Goal: Task Accomplishment & Management: Manage account settings

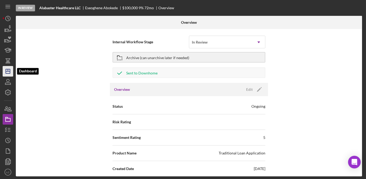
click at [8, 69] on line "button" at bounding box center [8, 70] width 0 height 2
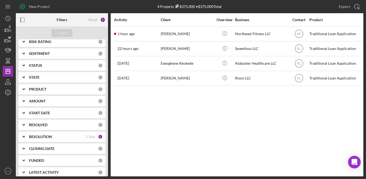
scroll to position [82, 0]
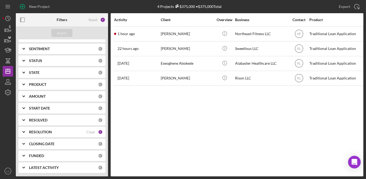
click at [40, 131] on b "RESOLUTION" at bounding box center [40, 132] width 23 height 4
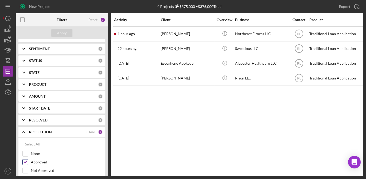
click at [26, 163] on input "Approved" at bounding box center [25, 161] width 5 height 5
checkbox input "false"
click at [56, 32] on button "Apply" at bounding box center [61, 33] width 21 height 8
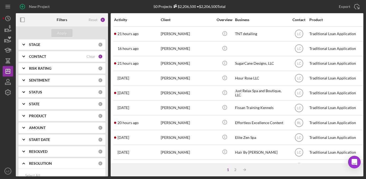
scroll to position [0, 0]
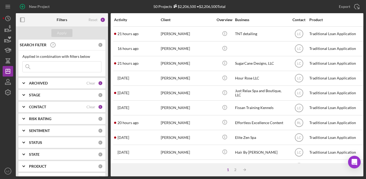
click at [32, 107] on b "CONTACT" at bounding box center [37, 107] width 17 height 4
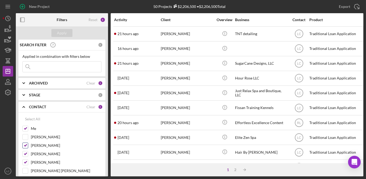
click at [24, 144] on input "[PERSON_NAME]" at bounding box center [25, 145] width 5 height 5
checkbox input "false"
click at [25, 154] on input "[PERSON_NAME]" at bounding box center [25, 153] width 5 height 5
checkbox input "false"
click at [26, 161] on input "[PERSON_NAME]" at bounding box center [25, 161] width 5 height 5
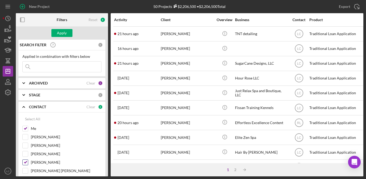
checkbox input "false"
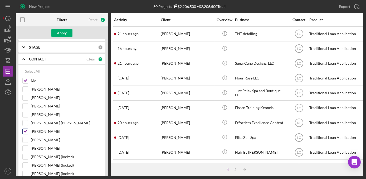
click at [26, 134] on div "[PERSON_NAME]" at bounding box center [61, 132] width 79 height 8
click at [26, 131] on input "[PERSON_NAME]" at bounding box center [25, 131] width 5 height 5
checkbox input "false"
click at [62, 30] on div "Apply" at bounding box center [62, 33] width 10 height 8
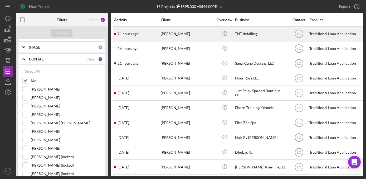
click at [139, 32] on div "21 hours ago [PERSON_NAME]" at bounding box center [137, 34] width 46 height 14
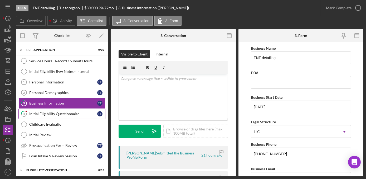
click at [46, 111] on div "Initial Eligibility Questionnaire" at bounding box center [63, 113] width 68 height 4
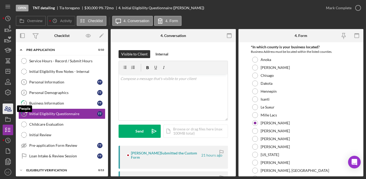
click at [6, 110] on icon "button" at bounding box center [6, 108] width 3 height 4
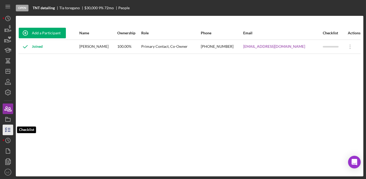
click at [10, 130] on line "button" at bounding box center [9, 130] width 2 height 0
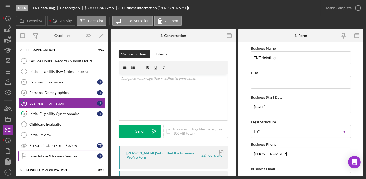
drag, startPoint x: 57, startPoint y: 157, endPoint x: 70, endPoint y: 158, distance: 13.0
click at [57, 158] on link "Loan Intake & Review Session Loan Intake & Review Session T t" at bounding box center [61, 155] width 87 height 11
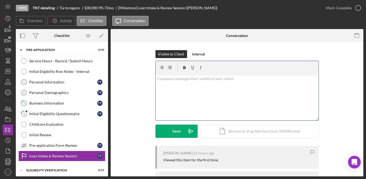
click at [176, 91] on div "v Color teal Color pink Remove color Add row above Add row below Add column bef…" at bounding box center [237, 97] width 163 height 46
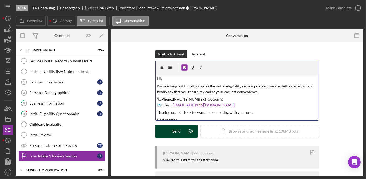
click at [175, 130] on div "Send" at bounding box center [176, 130] width 8 height 13
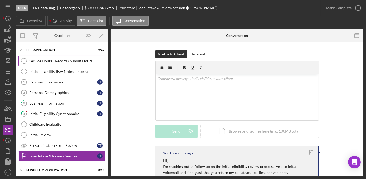
click at [41, 64] on link "Service Hours - Record / Submit Hours Service Hours - Record / Submit Hours" at bounding box center [61, 61] width 87 height 11
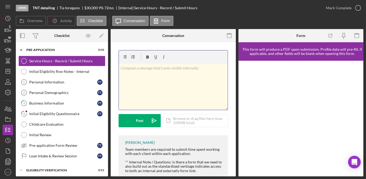
click at [173, 80] on div "v Color teal Color pink Remove color Add row above Add row below Add column bef…" at bounding box center [173, 86] width 109 height 46
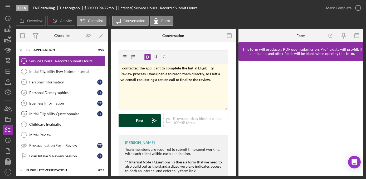
click at [141, 124] on div "Post" at bounding box center [139, 120] width 7 height 13
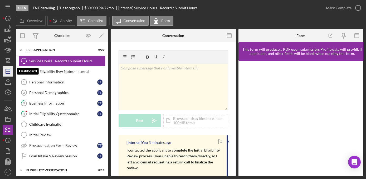
click at [4, 74] on icon "Icon/Dashboard" at bounding box center [7, 71] width 13 height 13
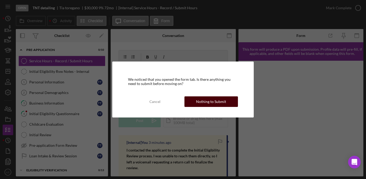
click at [211, 100] on div "Nothing to Submit" at bounding box center [211, 101] width 30 height 11
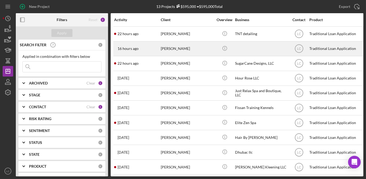
click at [178, 47] on div "[PERSON_NAME]" at bounding box center [187, 49] width 53 height 14
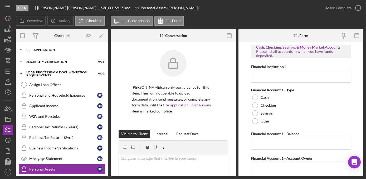
click at [21, 49] on icon "Icon/Expander" at bounding box center [21, 50] width 11 height 11
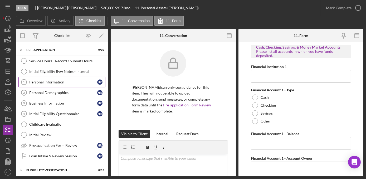
click at [32, 84] on link "Personal Information 1 Personal Information H R" at bounding box center [61, 82] width 87 height 11
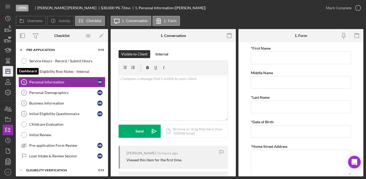
click at [7, 73] on polygon "button" at bounding box center [8, 71] width 4 height 4
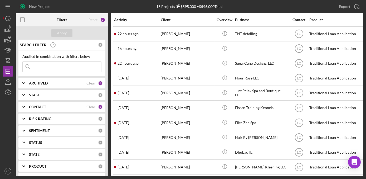
drag, startPoint x: 147, startPoint y: 177, endPoint x: 259, endPoint y: 176, distance: 111.7
click at [259, 176] on div "New Project 13 Projects $595,000 • $595,000 Total Export Icon/Export Filters Re…" at bounding box center [183, 89] width 366 height 179
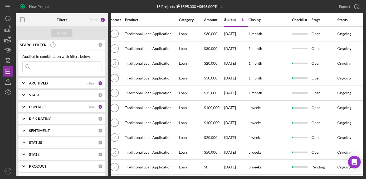
scroll to position [0, 230]
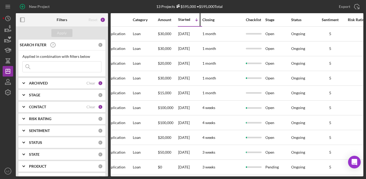
click at [183, 21] on div "Started" at bounding box center [184, 19] width 12 height 4
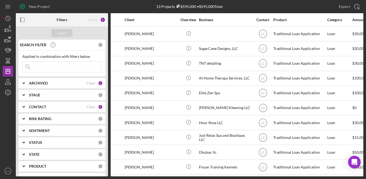
scroll to position [0, 0]
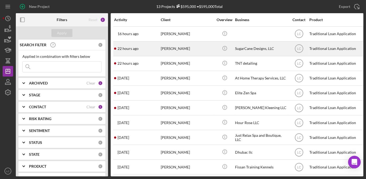
click at [192, 52] on div "[PERSON_NAME]" at bounding box center [187, 49] width 53 height 14
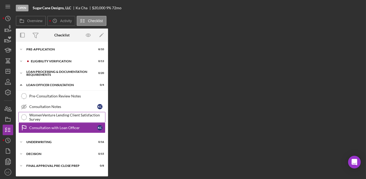
scroll to position [18, 0]
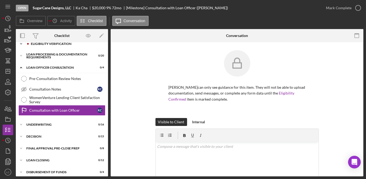
click at [21, 44] on icon "Icon/Expander" at bounding box center [21, 43] width 11 height 11
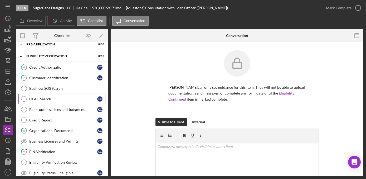
scroll to position [0, 0]
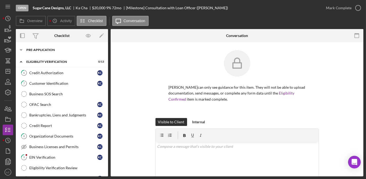
click at [22, 49] on polyline at bounding box center [21, 49] width 2 height 1
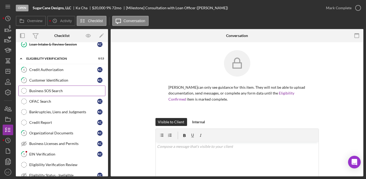
scroll to position [120, 0]
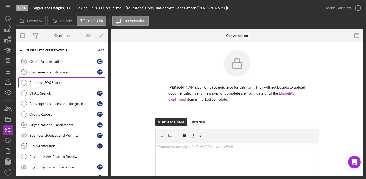
click at [51, 77] on link "Business SOS Search Business SOS Search" at bounding box center [61, 82] width 87 height 11
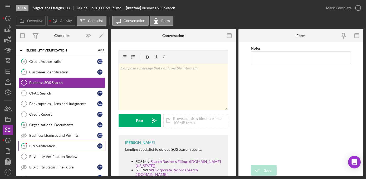
click at [36, 140] on link "9 EIN Verification K C" at bounding box center [61, 145] width 87 height 11
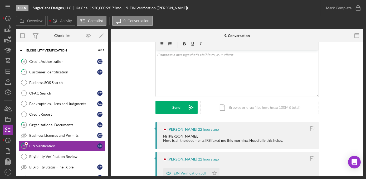
scroll to position [48, 0]
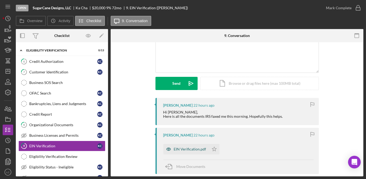
click at [188, 149] on div "EIN Verification.pdf" at bounding box center [190, 149] width 32 height 4
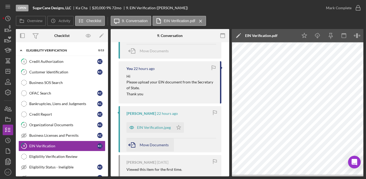
scroll to position [168, 0]
click at [150, 129] on div "EIN Verification.jpeg" at bounding box center [149, 127] width 47 height 11
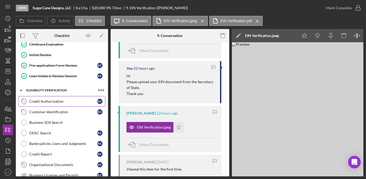
scroll to position [72, 0]
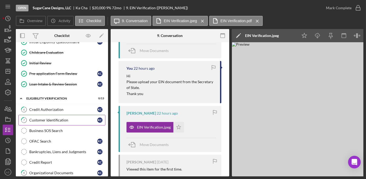
click at [47, 119] on div "Customer Identification" at bounding box center [63, 120] width 68 height 4
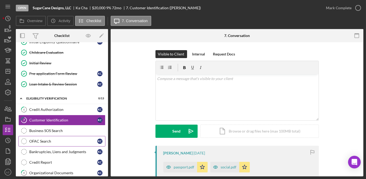
scroll to position [120, 0]
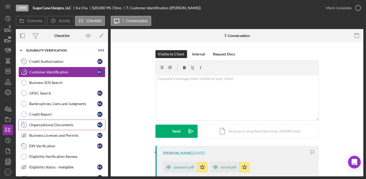
click at [59, 125] on link "8 Organizational Documents K C" at bounding box center [61, 124] width 87 height 11
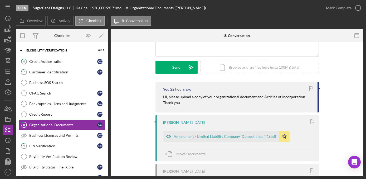
scroll to position [72, 0]
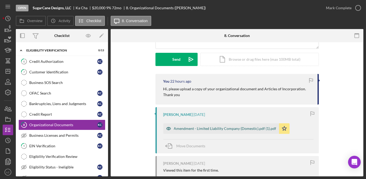
click at [187, 125] on div "Amendment - Limited Liability Company (Domestic).pdf (1).pdf" at bounding box center [221, 128] width 116 height 11
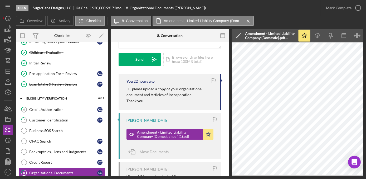
scroll to position [0, 0]
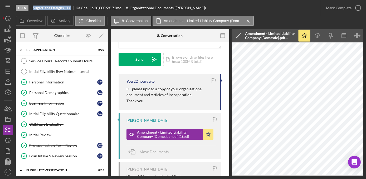
drag, startPoint x: 71, startPoint y: 8, endPoint x: 32, endPoint y: 7, distance: 39.3
click at [32, 7] on div "Open SugarCane Designs, LLC [PERSON_NAME] $20,000 $20,000 9 % 72 mo 8. Organiza…" at bounding box center [168, 8] width 305 height 16
copy b "SugarCane Designs, LLC"
click at [4, 69] on icon "Icon/Dashboard" at bounding box center [7, 71] width 13 height 13
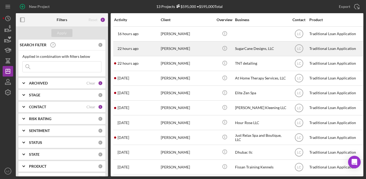
click at [175, 51] on div "[PERSON_NAME]" at bounding box center [187, 49] width 53 height 14
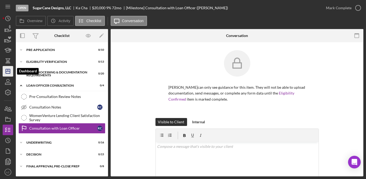
click at [11, 72] on icon "Icon/Dashboard" at bounding box center [7, 71] width 13 height 13
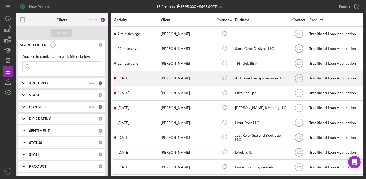
click at [193, 77] on div "[PERSON_NAME]" at bounding box center [187, 78] width 53 height 14
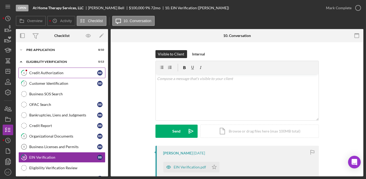
click at [47, 71] on div "Credit Authorization" at bounding box center [63, 73] width 68 height 4
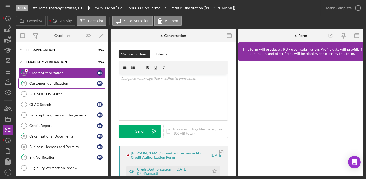
click at [43, 84] on div "Customer Identification" at bounding box center [63, 83] width 68 height 4
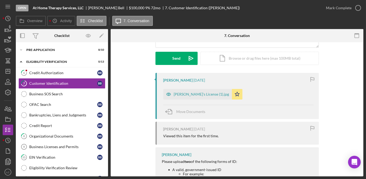
scroll to position [48, 0]
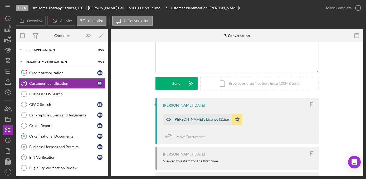
click at [194, 121] on div "[PERSON_NAME]'s License (1).jpg" at bounding box center [197, 119] width 68 height 11
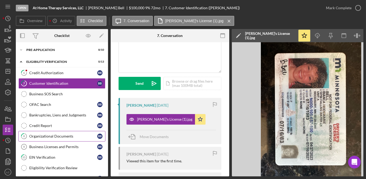
click at [46, 134] on div "Organizational Documents" at bounding box center [63, 136] width 68 height 4
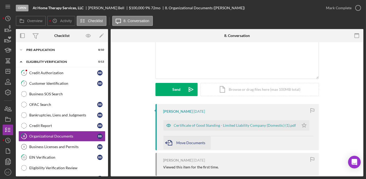
scroll to position [48, 0]
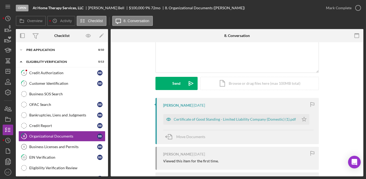
click at [220, 119] on div "Certificate of Good Standing - Limited Liability Company (Domestic) (1).pdf" at bounding box center [235, 119] width 122 height 4
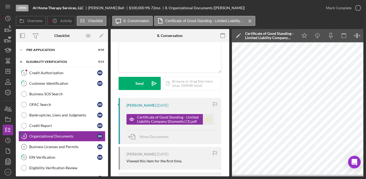
click at [204, 121] on icon "Icon/Star" at bounding box center [208, 119] width 11 height 11
click at [50, 155] on div "EIN Verification" at bounding box center [63, 157] width 68 height 4
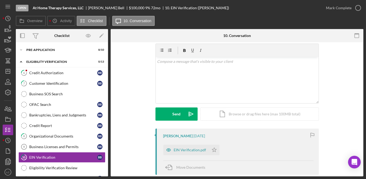
scroll to position [48, 0]
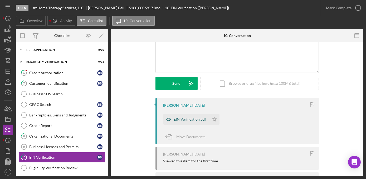
click at [193, 116] on div "EIN Verification.pdf" at bounding box center [186, 119] width 46 height 11
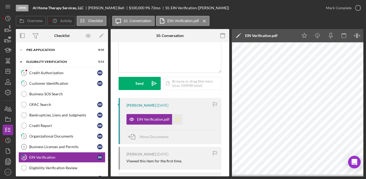
click at [177, 121] on icon "Icon/Star" at bounding box center [177, 119] width 11 height 11
click at [6, 105] on icon "button" at bounding box center [7, 108] width 13 height 13
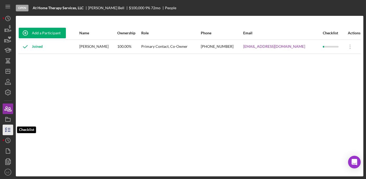
click at [9, 130] on icon "button" at bounding box center [7, 129] width 13 height 13
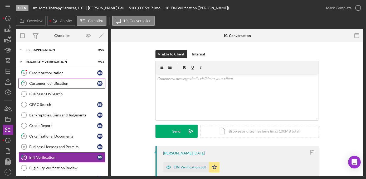
click at [61, 84] on div "Customer Identification" at bounding box center [63, 83] width 68 height 4
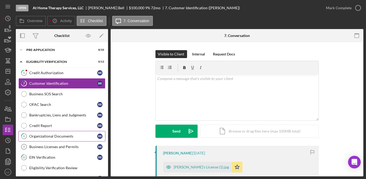
click at [43, 138] on link "8 Organizational Documents B B" at bounding box center [61, 136] width 87 height 11
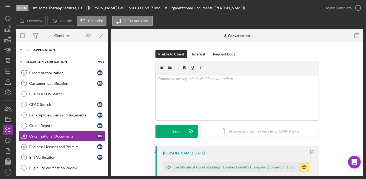
click at [20, 50] on icon "Icon/Expander" at bounding box center [21, 50] width 11 height 11
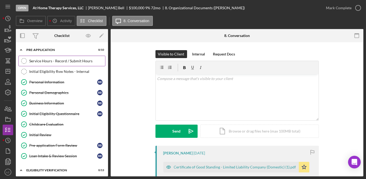
click at [52, 65] on link "Service Hours - Record / Submit Hours Service Hours - Record / Submit Hours" at bounding box center [61, 61] width 87 height 11
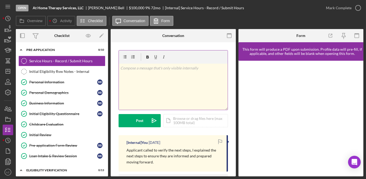
click at [158, 85] on div "v Color teal Color pink Remove color Add row above Add row below Add column bef…" at bounding box center [173, 86] width 109 height 46
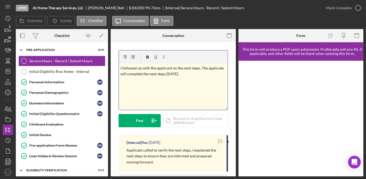
click at [219, 66] on p "I followed up with the applicant on the next steps. The applicate will complete…" at bounding box center [173, 71] width 106 height 12
click at [169, 91] on div "v Color teal Color pink Remove color Add row above Add row below Add column bef…" at bounding box center [173, 86] width 109 height 46
click at [140, 121] on div "Post" at bounding box center [139, 120] width 7 height 13
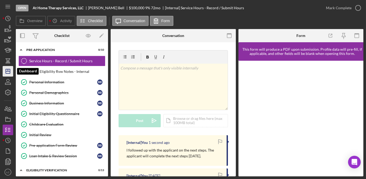
click at [4, 73] on icon "Icon/Dashboard" at bounding box center [7, 71] width 13 height 13
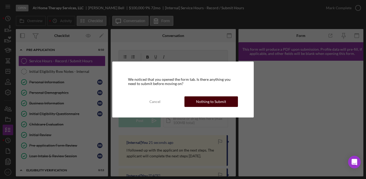
click at [188, 102] on button "Nothing to Submit" at bounding box center [210, 101] width 53 height 11
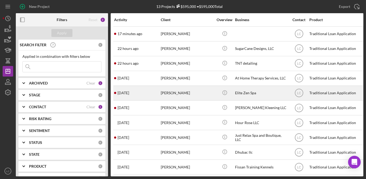
click at [198, 92] on div "[PERSON_NAME]" at bounding box center [187, 93] width 53 height 14
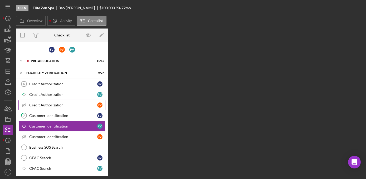
scroll to position [16, 0]
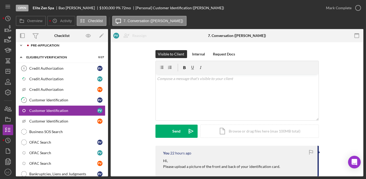
click at [19, 46] on icon "Icon/Expander" at bounding box center [21, 45] width 11 height 11
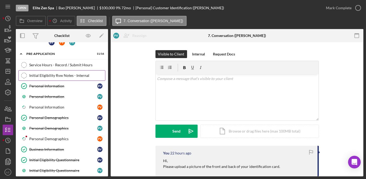
scroll to position [0, 0]
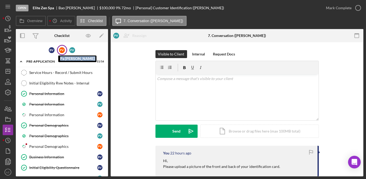
click at [59, 48] on div "P V" at bounding box center [62, 50] width 6 height 6
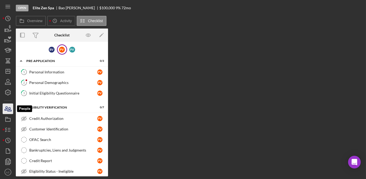
click at [9, 110] on icon "button" at bounding box center [10, 109] width 4 height 4
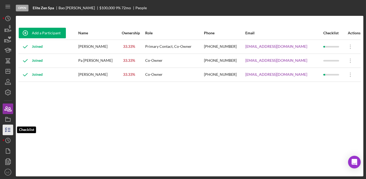
click at [7, 130] on icon "button" at bounding box center [7, 129] width 13 height 13
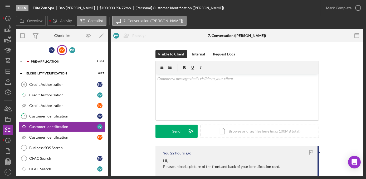
click at [61, 46] on div "P V" at bounding box center [62, 50] width 10 height 10
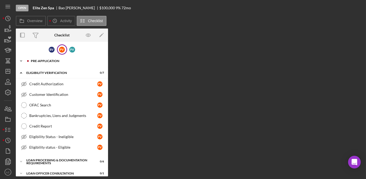
click at [21, 61] on icon "Icon/Expander" at bounding box center [21, 61] width 11 height 11
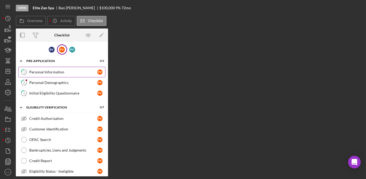
click at [43, 72] on div "Personal Information" at bounding box center [63, 72] width 68 height 4
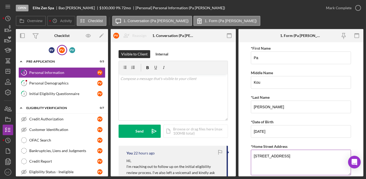
scroll to position [24, 0]
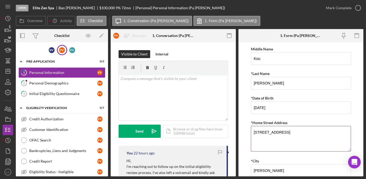
click at [274, 131] on textarea "[STREET_ADDRESS]" at bounding box center [301, 138] width 100 height 25
click at [290, 130] on textarea "[STREET_ADDRESS]" at bounding box center [301, 138] width 100 height 25
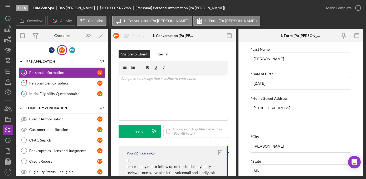
scroll to position [48, 0]
click at [284, 107] on textarea "[STREET_ADDRESS]" at bounding box center [301, 114] width 100 height 25
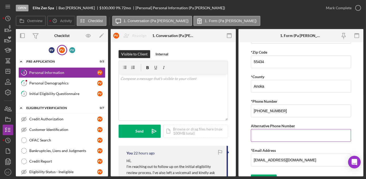
scroll to position [189, 0]
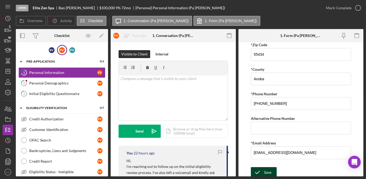
type textarea "[STREET_ADDRESS]"
click at [271, 168] on div "Save" at bounding box center [267, 172] width 7 height 11
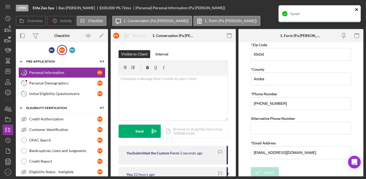
click at [358, 8] on icon "close" at bounding box center [357, 9] width 4 height 4
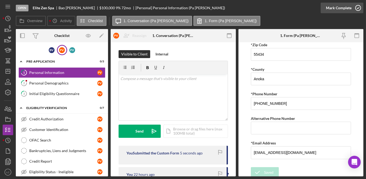
click at [357, 8] on icon "button" at bounding box center [357, 7] width 13 height 13
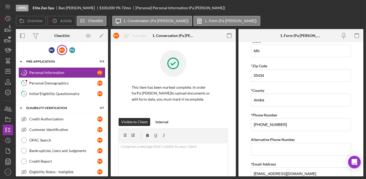
scroll to position [210, 0]
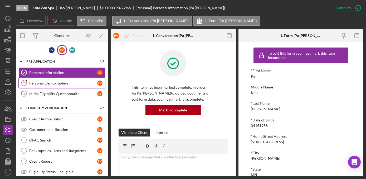
click at [54, 83] on div "Personal Demographics" at bounding box center [63, 83] width 68 height 4
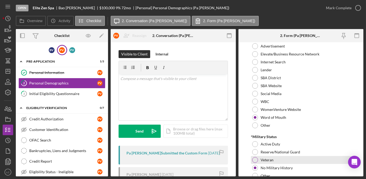
scroll to position [568, 0]
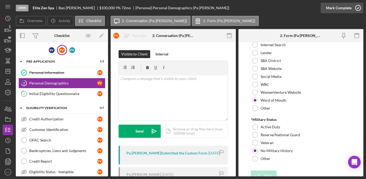
click at [357, 6] on icon "button" at bounding box center [357, 7] width 13 height 13
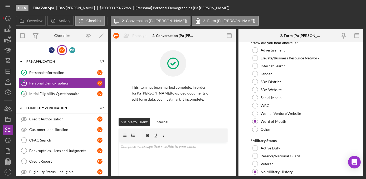
scroll to position [589, 0]
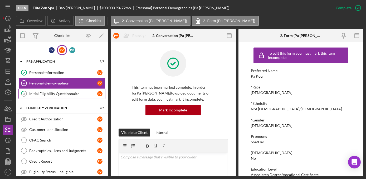
click at [63, 98] on link "3 Initial Eligibility Questionnaire P V" at bounding box center [61, 93] width 87 height 11
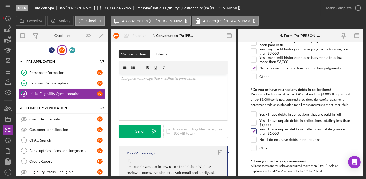
scroll to position [263, 0]
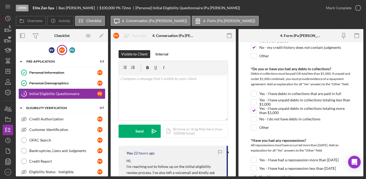
click at [160, 58] on div "Visible to Client Internal v Color teal Color pink Remove color Add row above A…" at bounding box center [173, 97] width 109 height 95
click at [160, 56] on div "Internal" at bounding box center [161, 54] width 13 height 8
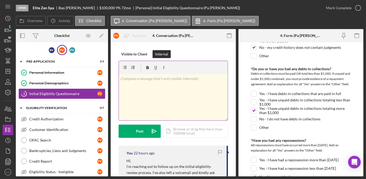
click at [144, 106] on div "v Color teal Color pink Remove color Add row above Add row below Add column bef…" at bounding box center [173, 97] width 109 height 46
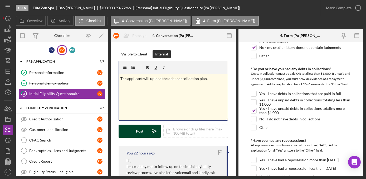
click at [145, 130] on button "Post Icon/icon-invite-send" at bounding box center [140, 130] width 42 height 13
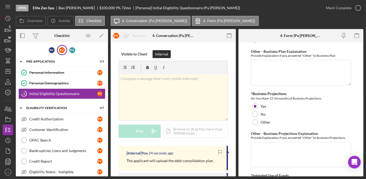
scroll to position [976, 0]
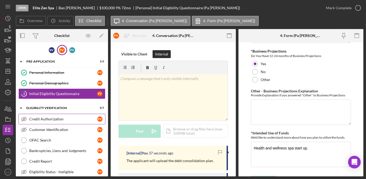
click at [48, 121] on link "Credit Authorization Credit Authorization P V" at bounding box center [61, 119] width 87 height 11
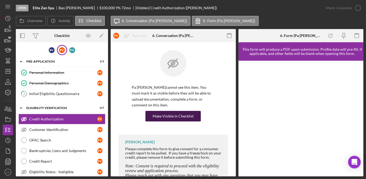
click at [174, 117] on div "Make Visible in Checklist" at bounding box center [173, 116] width 41 height 11
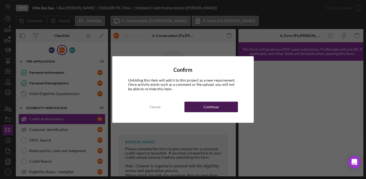
click at [204, 104] on div "Continue" at bounding box center [210, 106] width 15 height 11
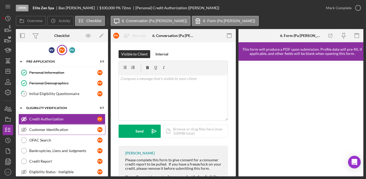
click at [64, 130] on div "Customer Identification" at bounding box center [63, 129] width 68 height 4
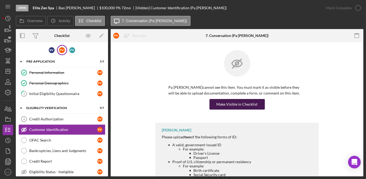
click at [244, 102] on div "Make Visible in Checklist" at bounding box center [237, 104] width 41 height 11
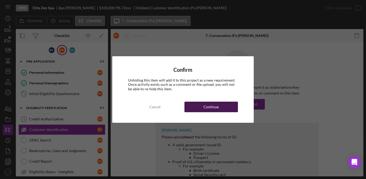
click at [220, 109] on button "Continue" at bounding box center [210, 106] width 53 height 11
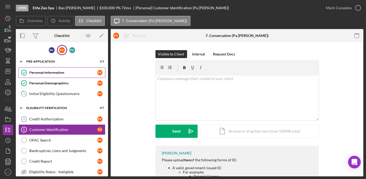
drag, startPoint x: 40, startPoint y: 72, endPoint x: 41, endPoint y: 75, distance: 2.9
click at [40, 72] on div "Personal Information" at bounding box center [63, 72] width 68 height 4
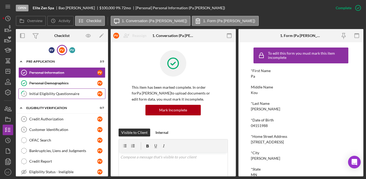
click at [46, 92] on div "Initial Eligibility Questionnaire" at bounding box center [63, 93] width 68 height 4
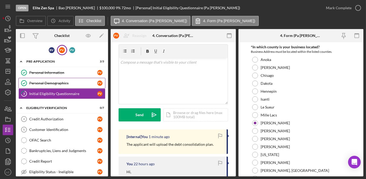
scroll to position [24, 0]
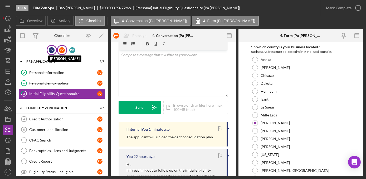
click at [51, 50] on div "B V" at bounding box center [52, 50] width 6 height 6
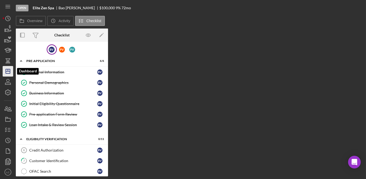
click at [6, 71] on line "button" at bounding box center [8, 71] width 4 height 0
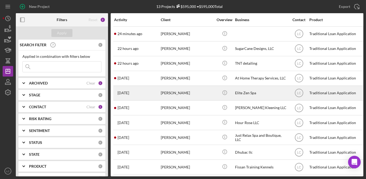
click at [189, 95] on div "[PERSON_NAME]" at bounding box center [187, 93] width 53 height 14
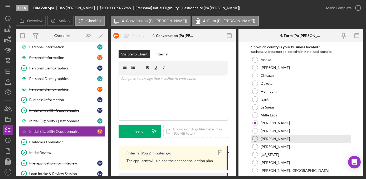
scroll to position [77, 0]
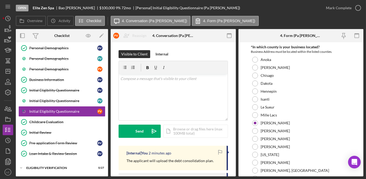
click at [0, 97] on html "Open Elite Zen Spa [PERSON_NAME] $100,000 $100,000 9 % 72 mo [Personal] Initial…" at bounding box center [183, 89] width 366 height 179
click at [13, 107] on icon "button" at bounding box center [7, 108] width 13 height 13
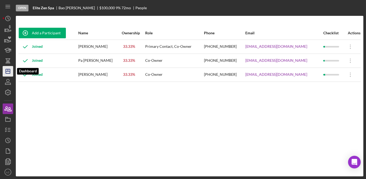
click at [7, 70] on icon "Icon/Dashboard" at bounding box center [7, 71] width 13 height 13
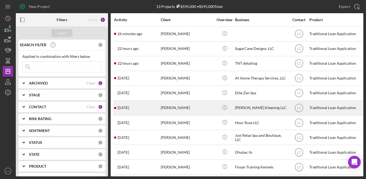
click at [153, 105] on div "[DATE] [PERSON_NAME]" at bounding box center [137, 108] width 46 height 14
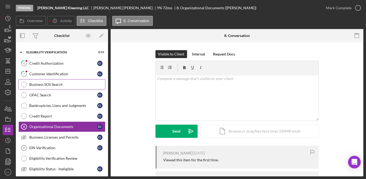
scroll to position [1, 0]
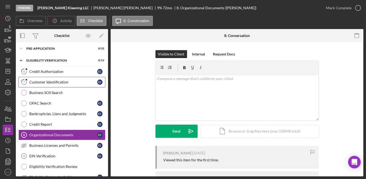
click at [48, 83] on div "Customer Identification" at bounding box center [63, 82] width 68 height 4
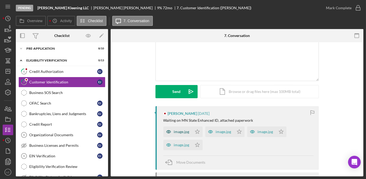
scroll to position [48, 0]
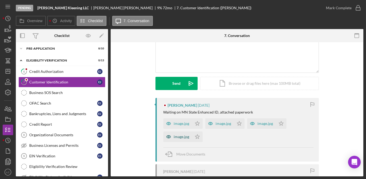
click at [176, 139] on div "image.jpg" at bounding box center [177, 136] width 29 height 11
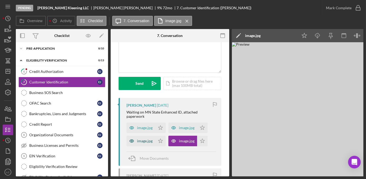
click at [145, 139] on div "image.jpg" at bounding box center [145, 141] width 16 height 4
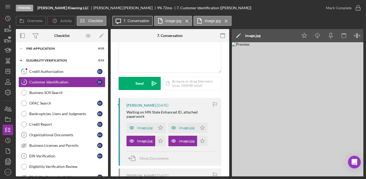
click at [140, 20] on label "7. Conversation" at bounding box center [137, 21] width 26 height 4
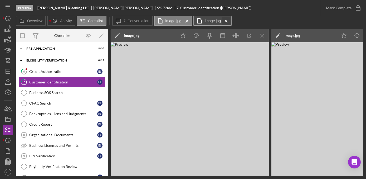
click at [224, 20] on icon "Icon/Menu Close" at bounding box center [226, 20] width 9 height 13
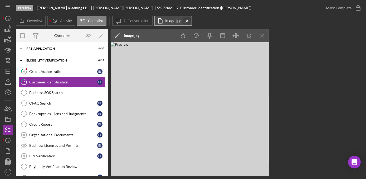
click at [186, 21] on icon "Icon/Menu Close" at bounding box center [186, 20] width 9 height 13
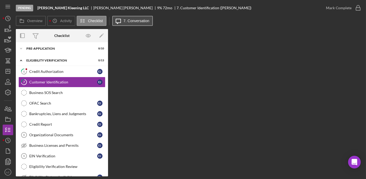
click at [125, 18] on button "Icon/Message 7. Conversation" at bounding box center [132, 21] width 41 height 10
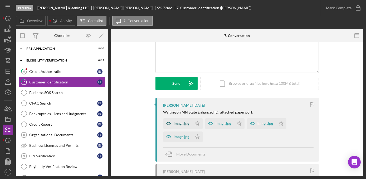
click at [185, 124] on div "image.jpg" at bounding box center [182, 123] width 16 height 4
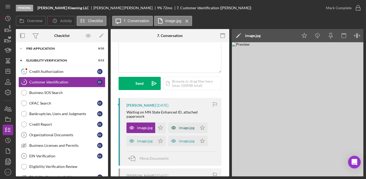
click at [180, 125] on div "image.jpg" at bounding box center [182, 127] width 29 height 11
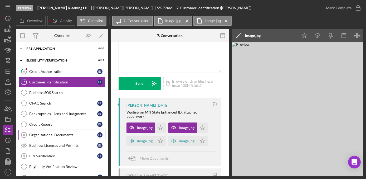
click at [43, 133] on div "Organizational Documents" at bounding box center [63, 135] width 68 height 4
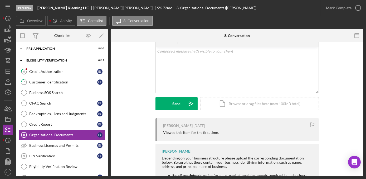
scroll to position [48, 0]
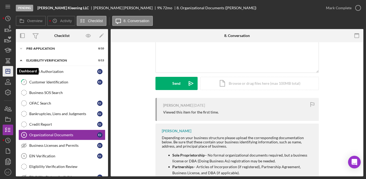
click at [8, 68] on icon "Icon/Dashboard" at bounding box center [7, 71] width 13 height 13
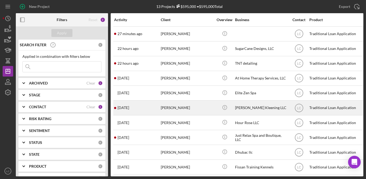
click at [185, 104] on div "[PERSON_NAME]" at bounding box center [187, 108] width 53 height 14
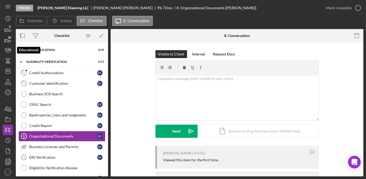
scroll to position [25, 0]
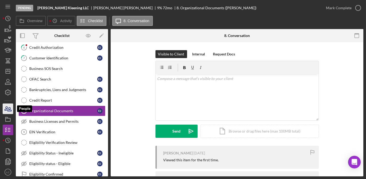
click at [7, 107] on icon "button" at bounding box center [6, 108] width 3 height 4
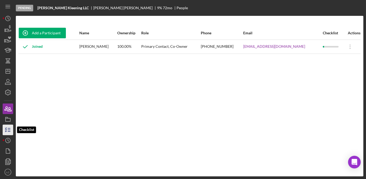
click at [5, 131] on polyline "button" at bounding box center [5, 131] width 1 height 1
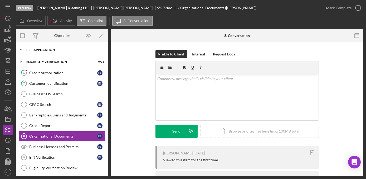
click at [22, 50] on polyline at bounding box center [21, 49] width 2 height 1
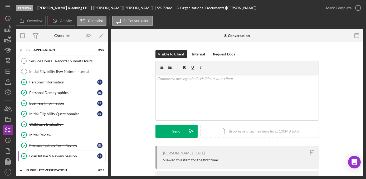
click at [45, 154] on div "Loan Intake & Review Session" at bounding box center [63, 156] width 68 height 4
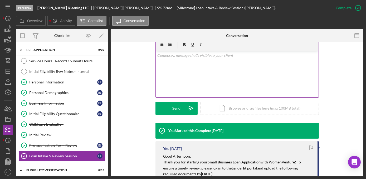
scroll to position [96, 0]
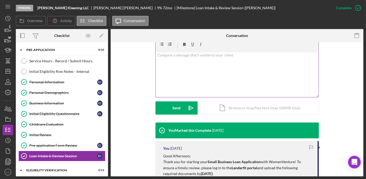
click at [175, 63] on div "v Color teal Color pink Remove color Add row above Add row below Add column bef…" at bounding box center [237, 74] width 163 height 46
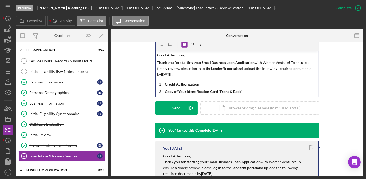
scroll to position [24, 0]
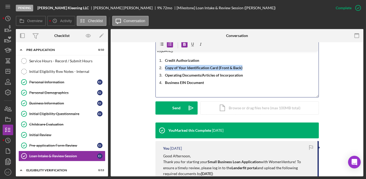
drag, startPoint x: 242, startPoint y: 66, endPoint x: 154, endPoint y: 68, distance: 87.2
click at [155, 68] on div "v Color teal Color pink Remove color Add row above Add row below Add column bef…" at bounding box center [236, 67] width 163 height 60
drag, startPoint x: 189, startPoint y: 69, endPoint x: 252, endPoint y: 56, distance: 64.4
click at [252, 56] on div "v Color teal Color pink Remove color Add row above Add row below Add column bef…" at bounding box center [237, 74] width 163 height 46
click at [243, 67] on p "Copy of Your Identification Card (Front & Back)" at bounding box center [241, 68] width 152 height 6
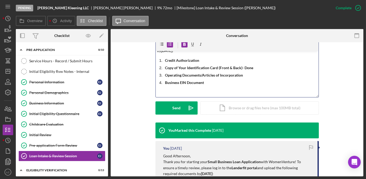
click at [204, 59] on p "Credit Authorization" at bounding box center [241, 60] width 152 height 6
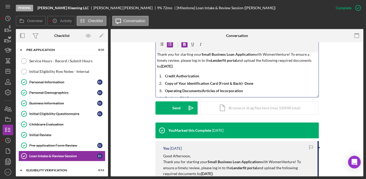
scroll to position [0, 0]
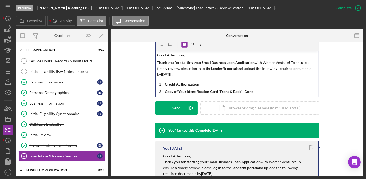
drag, startPoint x: 172, startPoint y: 74, endPoint x: 156, endPoint y: 76, distance: 15.6
click at [161, 76] on strong "[DATE]" at bounding box center [166, 74] width 11 height 4
click at [172, 109] on div "Send" at bounding box center [176, 107] width 8 height 13
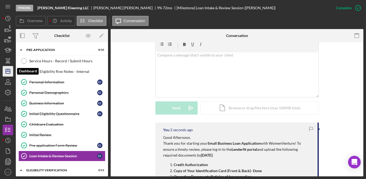
click at [8, 72] on icon "Icon/Dashboard" at bounding box center [7, 71] width 13 height 13
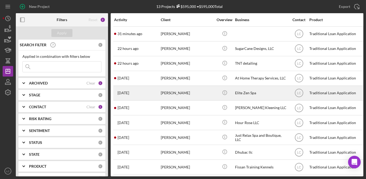
click at [176, 95] on div "[PERSON_NAME]" at bounding box center [187, 93] width 53 height 14
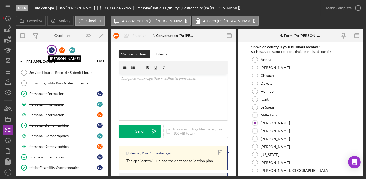
click at [52, 50] on div "B V" at bounding box center [52, 50] width 6 height 6
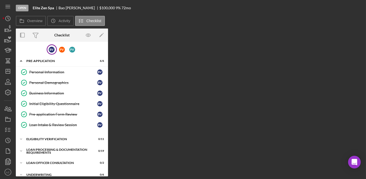
click at [151, 156] on div "Overview Internal Workflow Stage Open Icon/Dropdown Arrow Archive (can unarchiv…" at bounding box center [189, 102] width 347 height 148
click at [22, 139] on icon "Icon/Expander" at bounding box center [21, 139] width 11 height 11
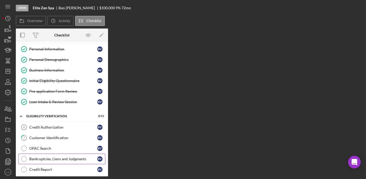
scroll to position [48, 0]
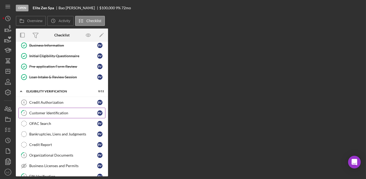
click at [45, 114] on link "7 Customer Identification B V" at bounding box center [61, 112] width 87 height 11
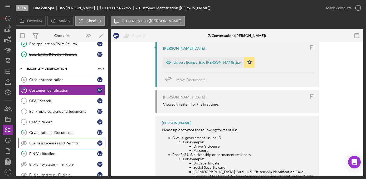
scroll to position [72, 0]
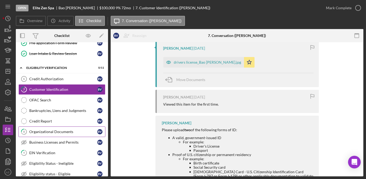
click at [49, 133] on link "8 Organizational Documents B V" at bounding box center [61, 131] width 87 height 11
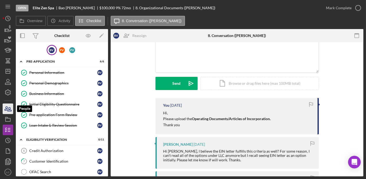
click at [6, 111] on icon "button" at bounding box center [7, 108] width 13 height 13
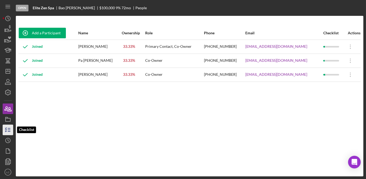
click at [7, 128] on icon "button" at bounding box center [7, 129] width 13 height 13
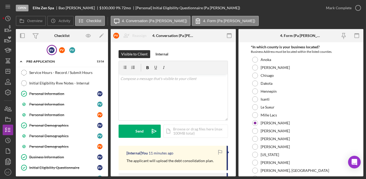
click at [52, 50] on div "B V" at bounding box center [52, 50] width 6 height 6
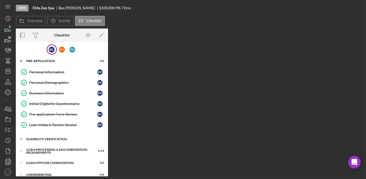
click at [21, 136] on icon "Icon/Expander" at bounding box center [21, 139] width 11 height 11
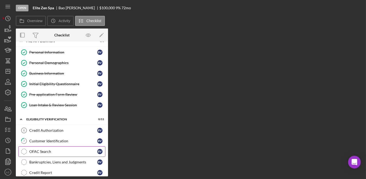
scroll to position [48, 0]
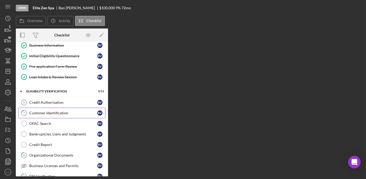
click at [40, 111] on div "Customer Identification" at bounding box center [63, 113] width 68 height 4
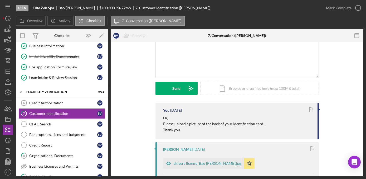
scroll to position [72, 0]
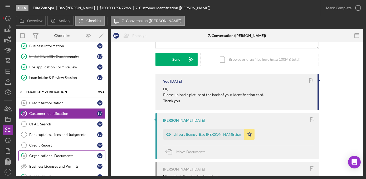
click at [63, 153] on div "Organizational Documents" at bounding box center [63, 155] width 68 height 4
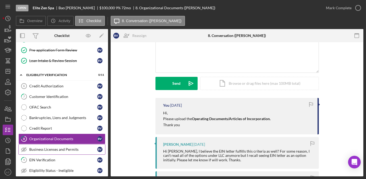
scroll to position [72, 0]
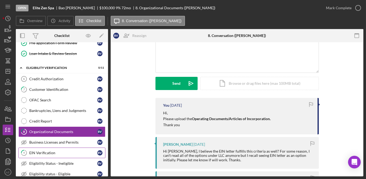
click at [56, 154] on link "9 EIN Verification B V" at bounding box center [61, 152] width 87 height 11
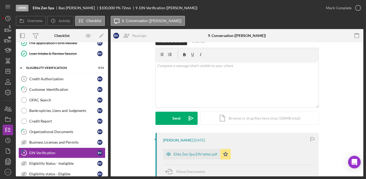
scroll to position [24, 0]
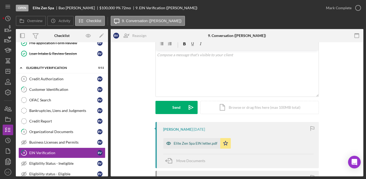
click at [187, 139] on div "Elite Zen Spa EIN letter.pdf" at bounding box center [191, 143] width 57 height 11
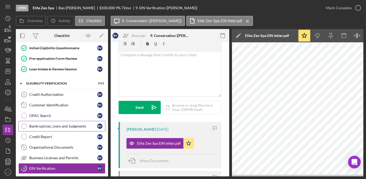
scroll to position [48, 0]
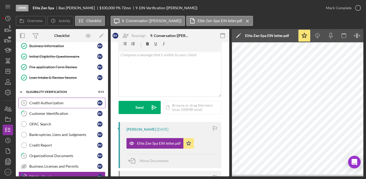
click at [59, 98] on link "Credit Authorization 6 Credit Authorization B V" at bounding box center [61, 102] width 87 height 11
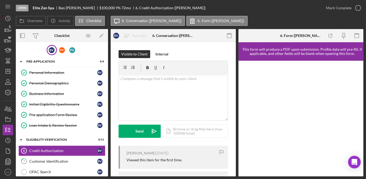
click at [0, 55] on div "Open Elite Zen Spa [PERSON_NAME] $100,000 $100,000 9 % 72 mo 6. Credit Authoriz…" at bounding box center [183, 89] width 366 height 179
click at [7, 72] on icon "Icon/Dashboard" at bounding box center [7, 71] width 13 height 13
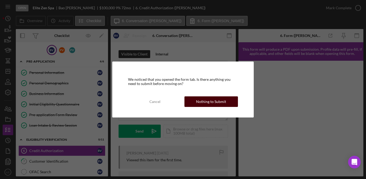
click at [198, 101] on div "Nothing to Submit" at bounding box center [211, 101] width 30 height 11
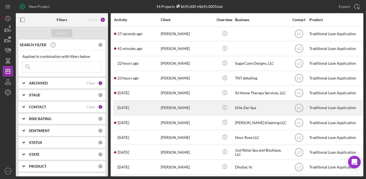
click at [176, 113] on div "[PERSON_NAME]" at bounding box center [187, 108] width 53 height 14
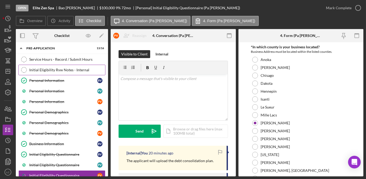
scroll to position [5, 0]
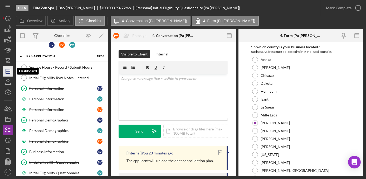
click at [7, 71] on icon "Icon/Dashboard" at bounding box center [7, 71] width 13 height 13
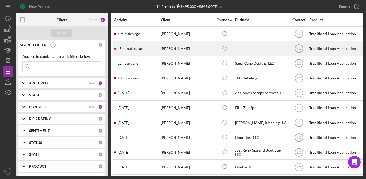
click at [173, 48] on div "[PERSON_NAME]" at bounding box center [187, 49] width 53 height 14
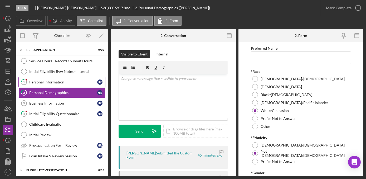
click at [55, 80] on div "Personal Information" at bounding box center [63, 82] width 68 height 4
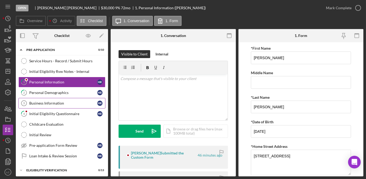
click at [51, 103] on div "Business Information" at bounding box center [63, 103] width 68 height 4
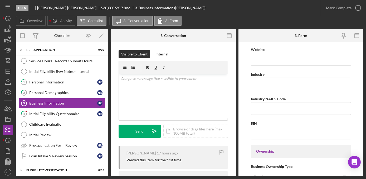
scroll to position [192, 0]
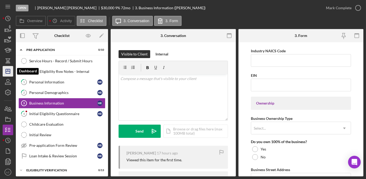
click at [8, 73] on icon "Icon/Dashboard" at bounding box center [7, 71] width 13 height 13
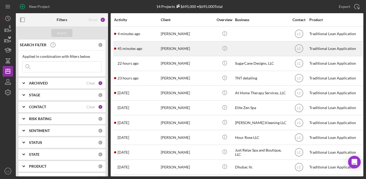
click at [207, 51] on div "[PERSON_NAME]" at bounding box center [187, 49] width 53 height 14
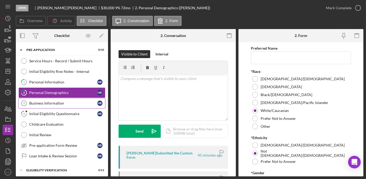
click at [59, 103] on div "Business Information" at bounding box center [63, 103] width 68 height 4
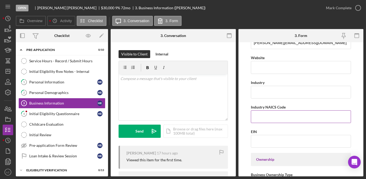
scroll to position [144, 0]
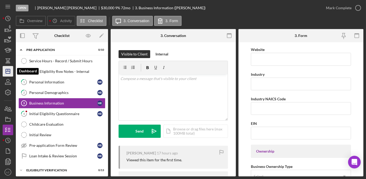
click at [7, 72] on icon "Icon/Dashboard" at bounding box center [7, 71] width 13 height 13
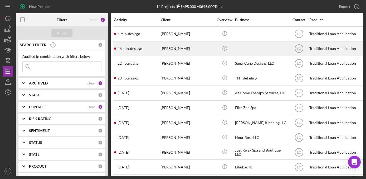
click at [135, 48] on time "46 minutes ago" at bounding box center [129, 48] width 25 height 4
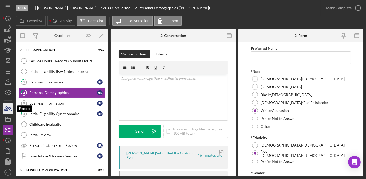
click at [10, 106] on icon "button" at bounding box center [7, 108] width 13 height 13
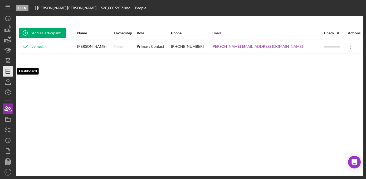
click at [6, 70] on icon "Icon/Dashboard" at bounding box center [7, 71] width 13 height 13
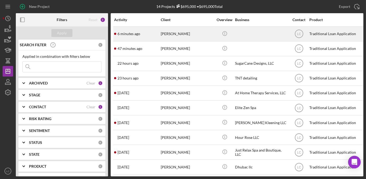
click at [198, 35] on div "[PERSON_NAME]" at bounding box center [187, 34] width 53 height 14
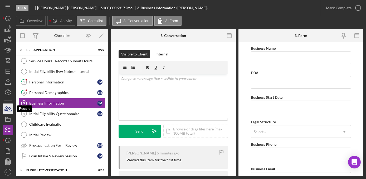
click at [8, 108] on icon "button" at bounding box center [10, 109] width 4 height 4
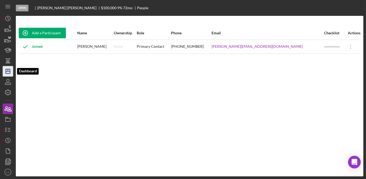
click at [6, 68] on icon "Icon/Dashboard" at bounding box center [7, 71] width 13 height 13
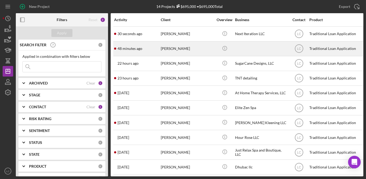
click at [242, 50] on div at bounding box center [261, 49] width 53 height 14
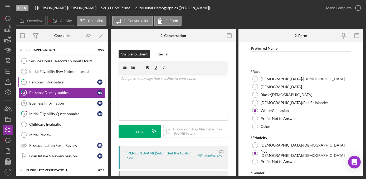
click at [65, 80] on div "Personal Information" at bounding box center [63, 82] width 68 height 4
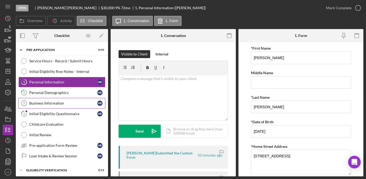
click at [32, 101] on div "Business Information" at bounding box center [63, 103] width 68 height 4
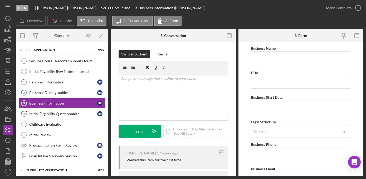
click at [249, 114] on form "Business Name DBA Business Start Date Legal Structure Select... Icon/Dropdown A…" at bounding box center [300, 109] width 125 height 134
click at [51, 85] on link "1 Personal Information H R" at bounding box center [61, 82] width 87 height 11
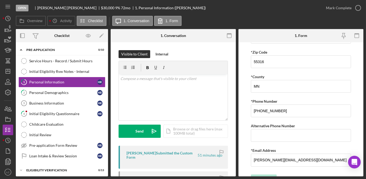
scroll to position [189, 0]
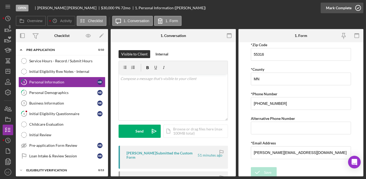
click at [359, 9] on icon "button" at bounding box center [357, 7] width 13 height 13
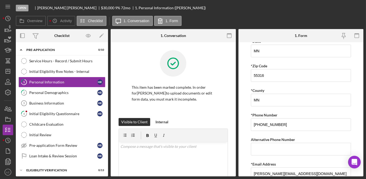
scroll to position [210, 0]
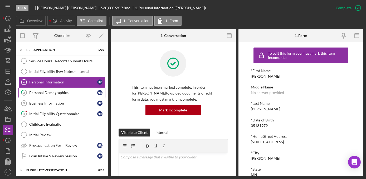
click at [40, 94] on div "Personal Demographics" at bounding box center [63, 92] width 68 height 4
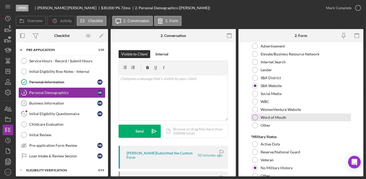
scroll to position [568, 0]
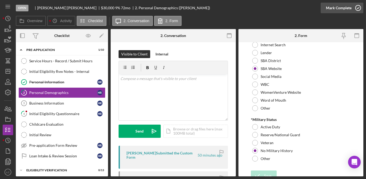
click at [357, 6] on icon "button" at bounding box center [357, 7] width 13 height 13
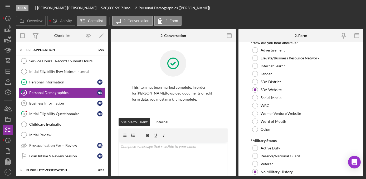
scroll to position [589, 0]
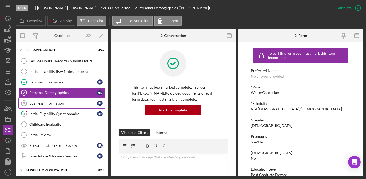
click at [34, 104] on div "Business Information" at bounding box center [63, 103] width 68 height 4
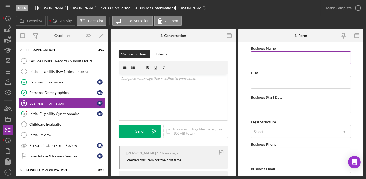
click at [270, 56] on input "Business Name" at bounding box center [301, 57] width 100 height 13
type input "StacyHill Company"
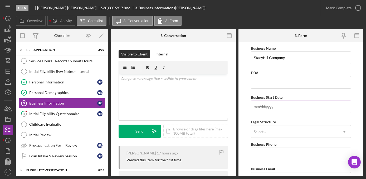
click at [270, 101] on input "Business Start Date" at bounding box center [301, 106] width 100 height 13
type input "[DATE]"
click at [276, 131] on div "Select..." at bounding box center [294, 131] width 87 height 12
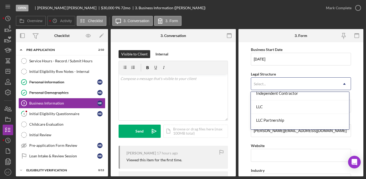
scroll to position [96, 0]
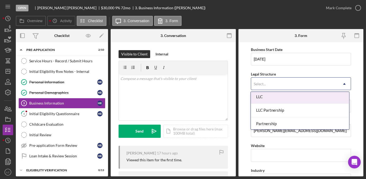
click at [283, 101] on div "LLC" at bounding box center [300, 96] width 98 height 13
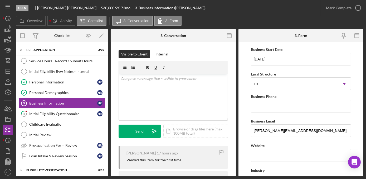
click at [244, 121] on form "Business Name StacyHill Company DBA Business Start Date [DATE] Legal Structure …" at bounding box center [300, 109] width 125 height 134
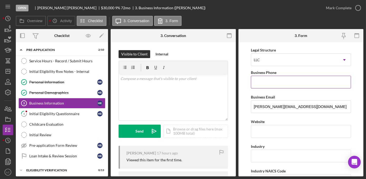
click at [259, 84] on input "Business Phone" at bounding box center [301, 82] width 100 height 13
type input "[PHONE_NUMBER]"
click at [259, 134] on input "Website" at bounding box center [301, 131] width 100 height 13
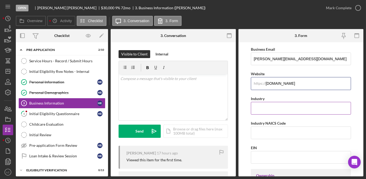
scroll to position [120, 0]
type input "[DOMAIN_NAME]"
click at [255, 106] on input "Industry" at bounding box center [301, 107] width 100 height 13
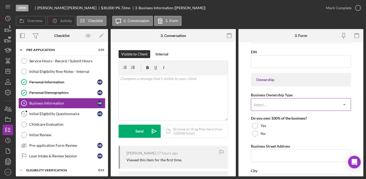
scroll to position [215, 0]
type input "Event Planner"
click at [274, 107] on div "Select..." at bounding box center [294, 104] width 87 height 12
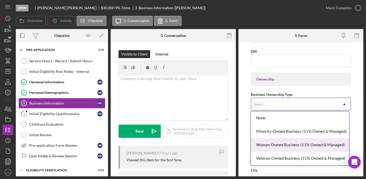
click at [269, 146] on div "Woman-Owned Business (51% Owned & Managed)" at bounding box center [300, 144] width 98 height 13
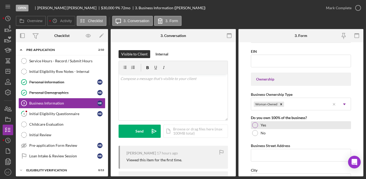
click at [256, 124] on div at bounding box center [255, 125] width 6 height 6
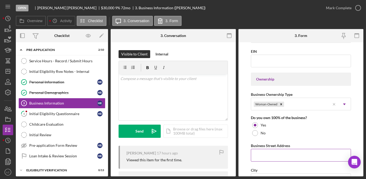
click at [266, 155] on input "Business Street Address" at bounding box center [301, 155] width 100 height 13
type input "[STREET_ADDRESS]"
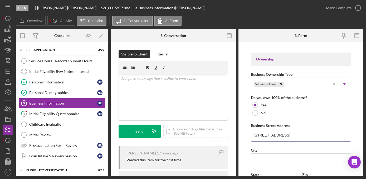
scroll to position [263, 0]
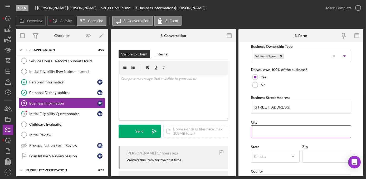
drag, startPoint x: 287, startPoint y: 128, endPoint x: 292, endPoint y: 128, distance: 4.5
click at [287, 128] on input "City" at bounding box center [301, 131] width 100 height 13
type input "[GEOGRAPHIC_DATA]"
click at [303, 104] on input "[STREET_ADDRESS]" at bounding box center [301, 107] width 100 height 13
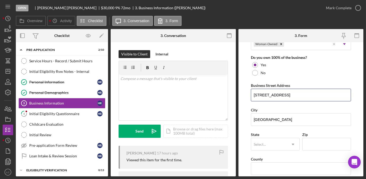
scroll to position [287, 0]
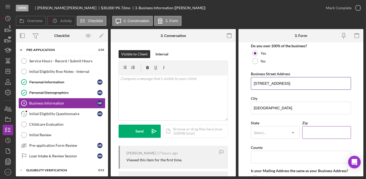
type input "[STREET_ADDRESS]"
click at [316, 128] on input "Zip" at bounding box center [326, 132] width 49 height 13
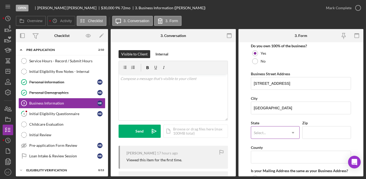
click at [291, 132] on icon "Icon/Dropdown Arrow" at bounding box center [293, 132] width 13 height 13
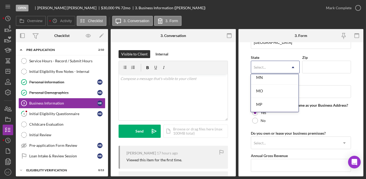
scroll to position [455, 0]
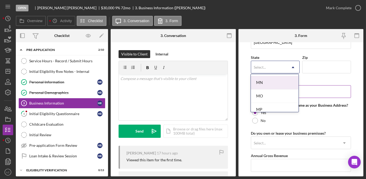
click at [263, 78] on div "MN" at bounding box center [274, 82] width 47 height 13
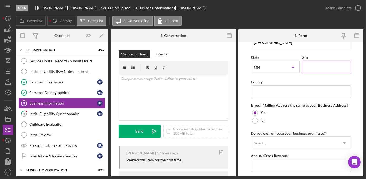
click at [310, 68] on input "Zip" at bounding box center [326, 67] width 49 height 13
type input "55411"
drag, startPoint x: 261, startPoint y: 93, endPoint x: 265, endPoint y: 93, distance: 4.7
click at [261, 93] on input "County" at bounding box center [301, 91] width 100 height 13
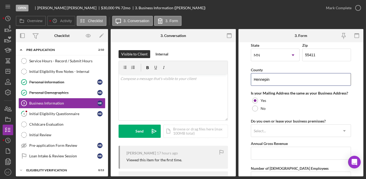
scroll to position [376, 0]
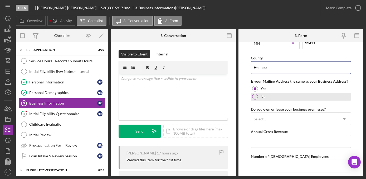
type input "Hennepin"
click at [254, 97] on div at bounding box center [255, 97] width 6 height 6
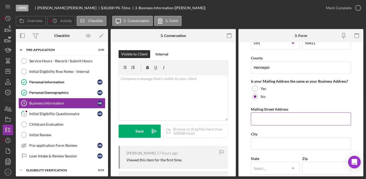
click at [264, 115] on input "Mailing Street Address" at bounding box center [301, 118] width 100 height 13
type input "[STREET_ADDRESS]"
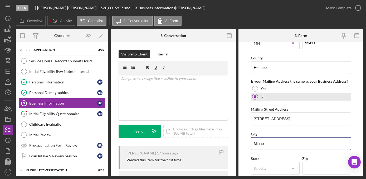
type input "[GEOGRAPHIC_DATA]"
type input "55407"
type input "MN"
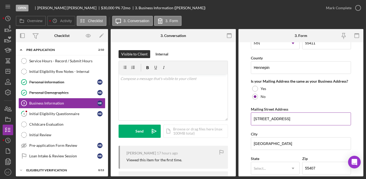
click at [305, 120] on input "[STREET_ADDRESS]" at bounding box center [301, 118] width 100 height 13
type input "[STREET_ADDRESS]"
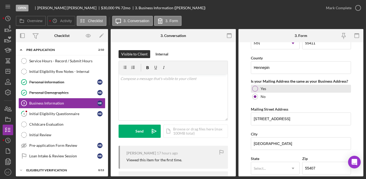
click at [258, 85] on div "Yes" at bounding box center [301, 89] width 100 height 8
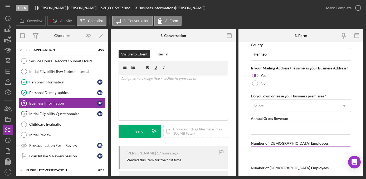
scroll to position [424, 0]
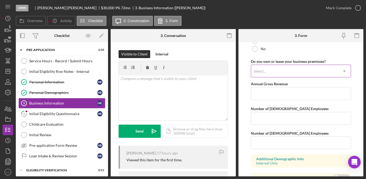
click at [271, 67] on div "Select..." at bounding box center [294, 71] width 87 height 12
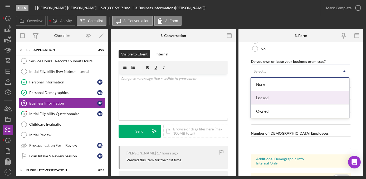
click at [268, 99] on div "Leased" at bounding box center [300, 97] width 98 height 13
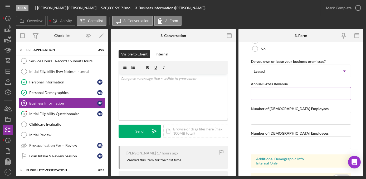
click at [258, 90] on input "Annual Gross Revenue" at bounding box center [301, 93] width 100 height 13
type input "$50,000"
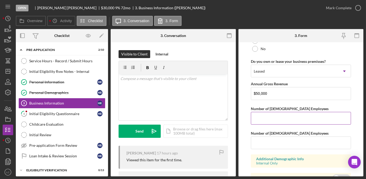
click at [286, 113] on input "Number of [DEMOGRAPHIC_DATA] Employees" at bounding box center [301, 118] width 100 height 13
type input "1"
click at [242, 121] on form "Business Name StacyHill Company DBA Business Start Date [DATE] Legal Structure …" at bounding box center [300, 109] width 125 height 134
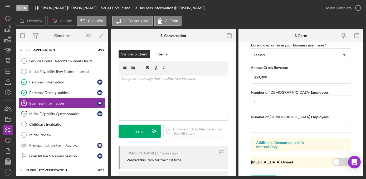
scroll to position [448, 0]
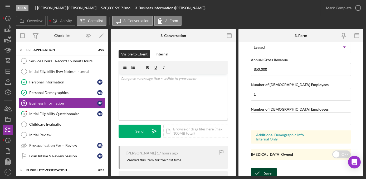
click at [264, 172] on div "Save" at bounding box center [267, 173] width 7 height 11
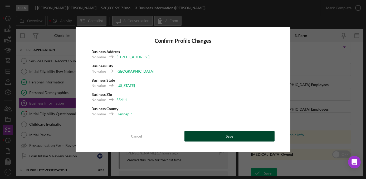
click at [228, 134] on div "Save" at bounding box center [229, 136] width 7 height 11
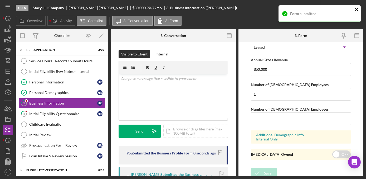
click at [355, 7] on icon "close" at bounding box center [357, 9] width 4 height 4
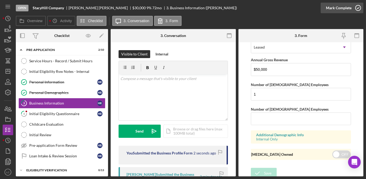
click at [357, 7] on icon "button" at bounding box center [357, 7] width 13 height 13
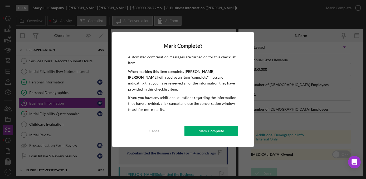
drag, startPoint x: 199, startPoint y: 128, endPoint x: 188, endPoint y: 126, distance: 10.9
click at [199, 128] on button "Mark Complete" at bounding box center [210, 130] width 53 height 11
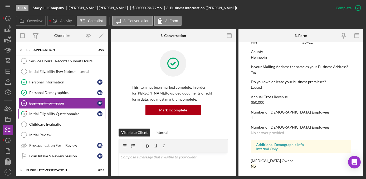
scroll to position [263, 0]
click at [58, 113] on div "Initial Eligibility Questionnaire" at bounding box center [63, 113] width 68 height 4
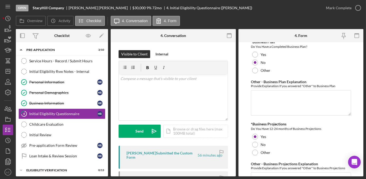
scroll to position [862, 0]
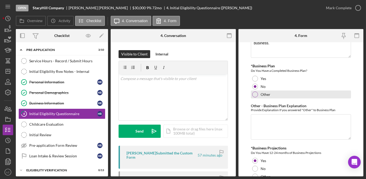
click at [255, 91] on div at bounding box center [255, 94] width 6 height 6
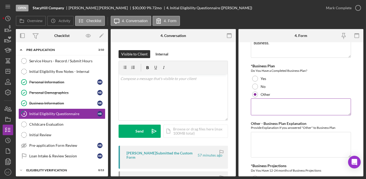
click at [261, 98] on textarea at bounding box center [301, 106] width 100 height 17
click at [292, 98] on textarea "There is an outline and" at bounding box center [301, 106] width 100 height 17
drag, startPoint x: 283, startPoint y: 97, endPoint x: 278, endPoint y: 91, distance: 7.8
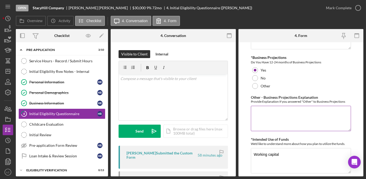
scroll to position [976, 0]
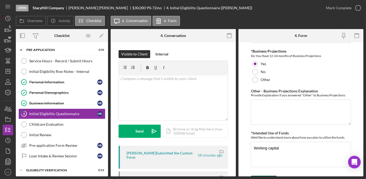
type textarea "There is an outline, and the applicant is working on the business plan template."
click at [266, 175] on div "Save" at bounding box center [267, 180] width 7 height 11
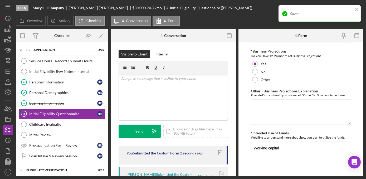
click at [359, 12] on div "Saved" at bounding box center [319, 13] width 82 height 17
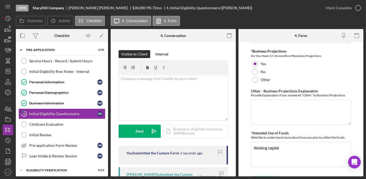
click at [359, 5] on div "Saved" at bounding box center [319, 15] width 84 height 23
click at [357, 10] on icon "button" at bounding box center [357, 7] width 13 height 13
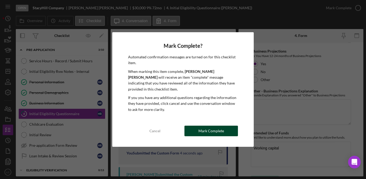
click at [234, 129] on button "Mark Complete" at bounding box center [210, 130] width 53 height 11
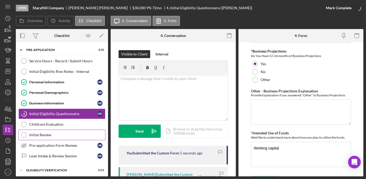
scroll to position [997, 0]
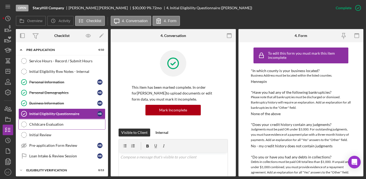
click at [36, 127] on link "Childcare Evaluation Childcare Evaluation" at bounding box center [61, 124] width 87 height 11
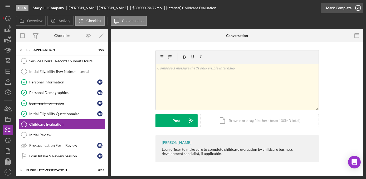
click at [357, 10] on icon "button" at bounding box center [357, 7] width 13 height 13
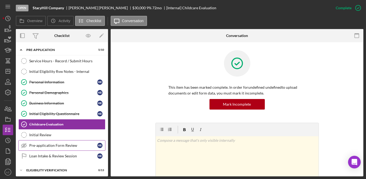
click at [54, 137] on link "Initial Review Initial Review" at bounding box center [61, 134] width 87 height 11
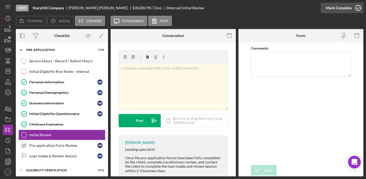
click at [357, 6] on icon "button" at bounding box center [357, 7] width 13 height 13
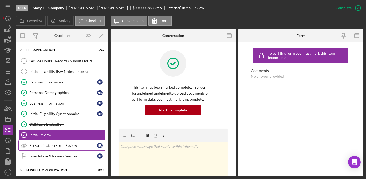
click at [47, 145] on div "Pre-application Form Review" at bounding box center [63, 145] width 68 height 4
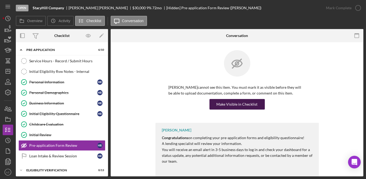
click at [232, 103] on div "Make Visible in Checklist" at bounding box center [237, 104] width 41 height 11
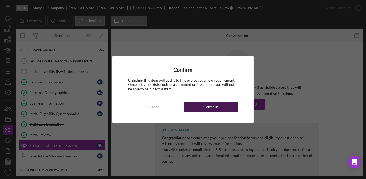
click at [211, 108] on div "Continue" at bounding box center [210, 106] width 15 height 11
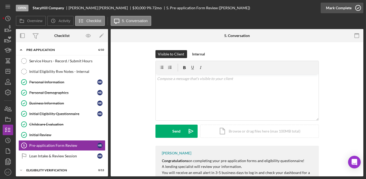
click at [359, 9] on icon "button" at bounding box center [357, 7] width 13 height 13
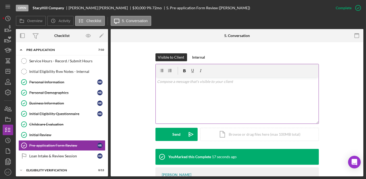
scroll to position [72, 0]
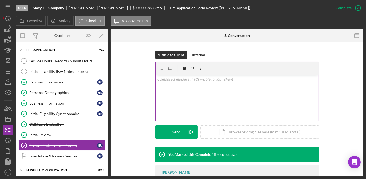
click at [225, 99] on div "v Color teal Color pink Remove color Add row above Add row below Add column bef…" at bounding box center [237, 98] width 163 height 46
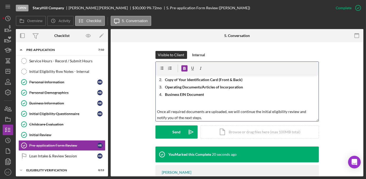
scroll to position [0, 0]
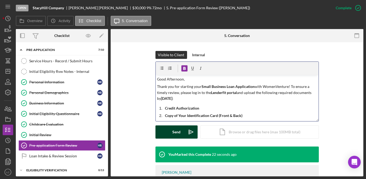
click at [167, 133] on button "Send Icon/icon-invite-send" at bounding box center [176, 131] width 42 height 13
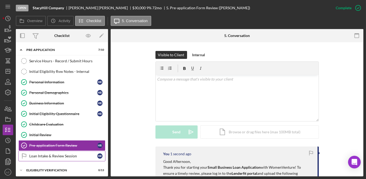
click at [61, 155] on div "Loan Intake & Review Session" at bounding box center [63, 156] width 68 height 4
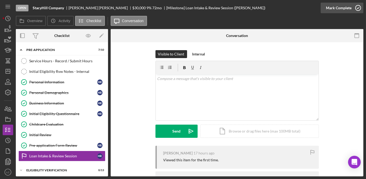
click at [361, 6] on icon "button" at bounding box center [357, 7] width 13 height 13
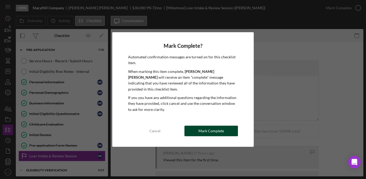
click at [213, 128] on div "Mark Complete" at bounding box center [211, 130] width 26 height 11
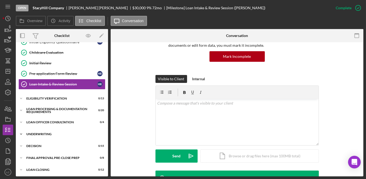
scroll to position [72, 0]
click at [22, 96] on icon "Icon/Expander" at bounding box center [21, 98] width 11 height 11
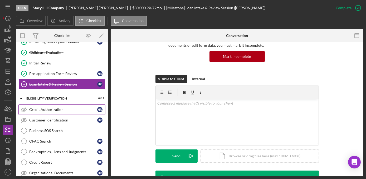
click at [38, 109] on div "Credit Authorization" at bounding box center [63, 109] width 68 height 4
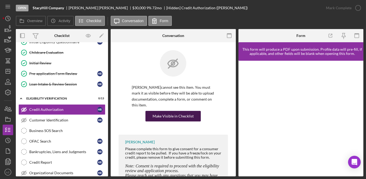
click at [164, 111] on div "Make Visible in Checklist" at bounding box center [173, 116] width 41 height 11
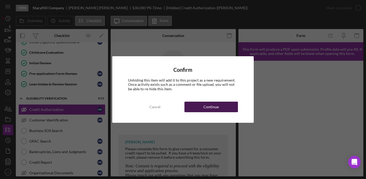
click at [202, 109] on button "Continue" at bounding box center [210, 106] width 53 height 11
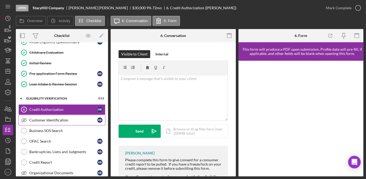
click at [53, 118] on div "Customer Identification" at bounding box center [63, 120] width 68 height 4
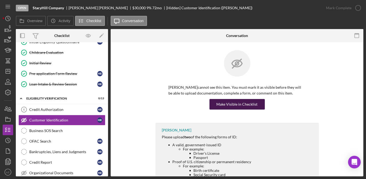
click at [234, 107] on div "Make Visible in Checklist" at bounding box center [237, 104] width 41 height 11
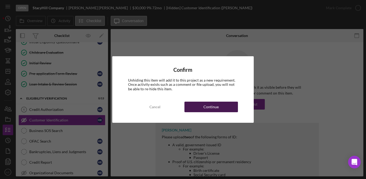
click at [232, 111] on button "Continue" at bounding box center [210, 106] width 53 height 11
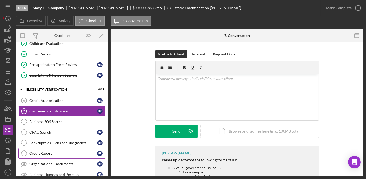
scroll to position [96, 0]
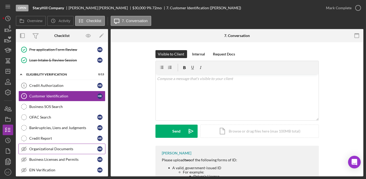
click at [65, 146] on div "Organizational Documents" at bounding box center [63, 148] width 68 height 4
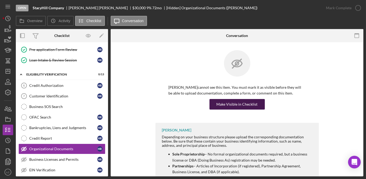
click at [244, 104] on div "Make Visible in Checklist" at bounding box center [237, 104] width 41 height 11
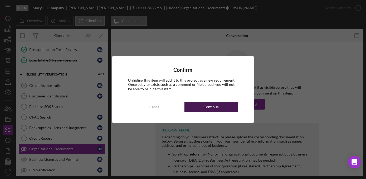
click at [211, 106] on div "Continue" at bounding box center [210, 106] width 15 height 11
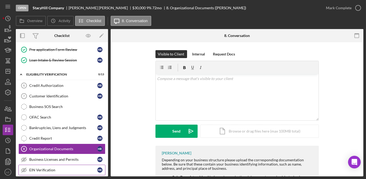
click at [25, 163] on icon "EIN Verification" at bounding box center [23, 169] width 13 height 13
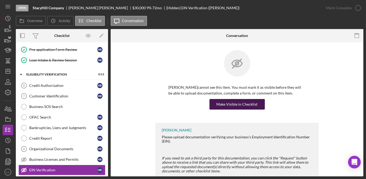
click at [221, 104] on div "Make Visible in Checklist" at bounding box center [237, 104] width 41 height 11
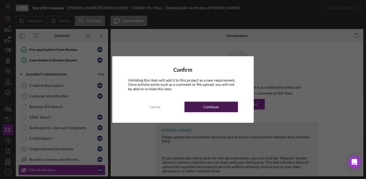
click at [222, 106] on button "Continue" at bounding box center [210, 106] width 53 height 11
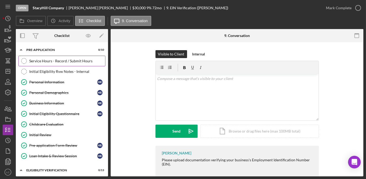
click at [62, 63] on link "Service Hours - Record / Submit Hours Service Hours - Record / Submit Hours" at bounding box center [61, 61] width 87 height 11
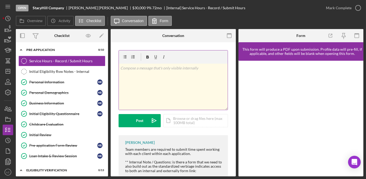
click at [165, 71] on p at bounding box center [173, 68] width 106 height 6
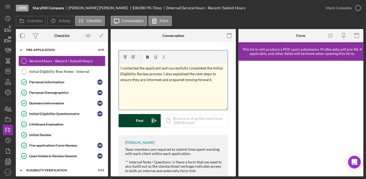
click at [140, 123] on div "Post" at bounding box center [139, 120] width 7 height 13
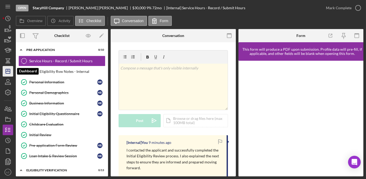
click at [4, 71] on icon "Icon/Dashboard" at bounding box center [7, 71] width 13 height 13
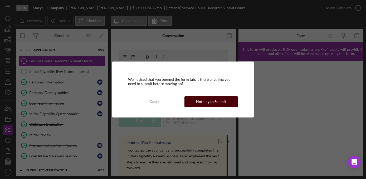
click at [221, 103] on div "Nothing to Submit" at bounding box center [211, 101] width 30 height 11
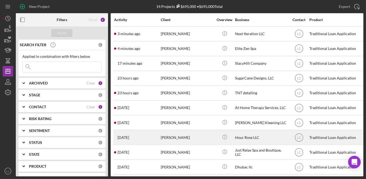
click at [183, 140] on div "[PERSON_NAME]" at bounding box center [187, 137] width 53 height 14
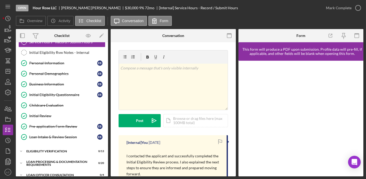
scroll to position [24, 0]
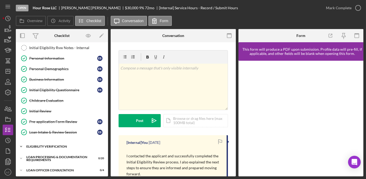
click at [21, 146] on polyline at bounding box center [21, 146] width 2 height 1
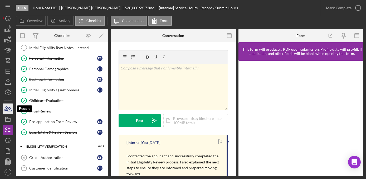
click at [7, 109] on icon "button" at bounding box center [6, 108] width 3 height 4
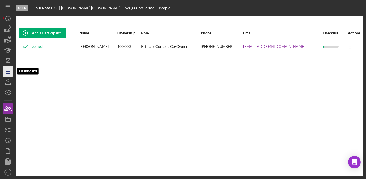
click at [6, 73] on polygon "button" at bounding box center [8, 71] width 4 height 4
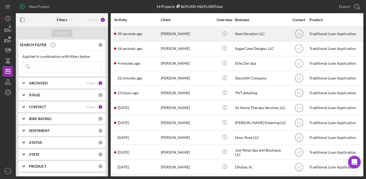
click at [129, 33] on time "39 seconds ago" at bounding box center [129, 34] width 25 height 4
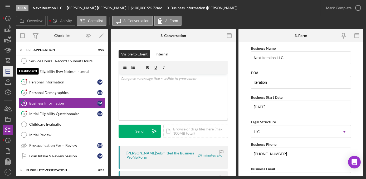
click at [3, 70] on icon "Icon/Dashboard" at bounding box center [7, 71] width 13 height 13
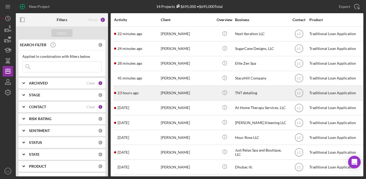
click at [204, 93] on div "[PERSON_NAME]" at bounding box center [187, 93] width 53 height 14
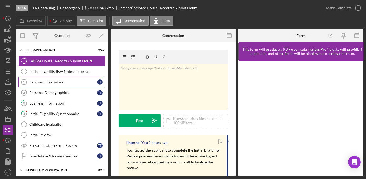
click at [41, 80] on div "Personal Information" at bounding box center [63, 82] width 68 height 4
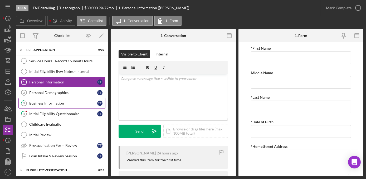
click at [55, 104] on div "Business Information" at bounding box center [63, 103] width 68 height 4
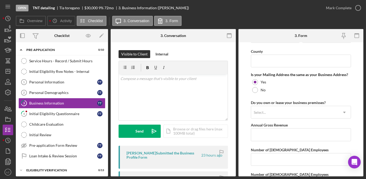
scroll to position [448, 0]
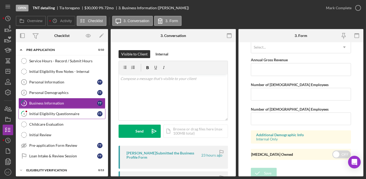
click at [42, 109] on link "4 Initial Eligibility Questionnaire T t" at bounding box center [61, 113] width 87 height 11
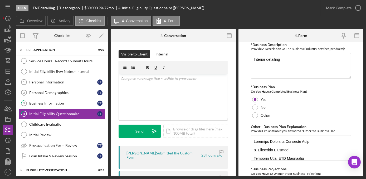
scroll to position [838, 0]
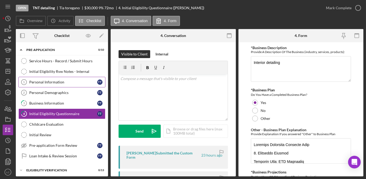
click at [48, 78] on link "Personal Information 1 Personal Information T t" at bounding box center [61, 82] width 87 height 11
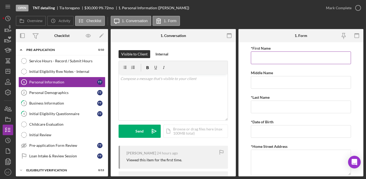
click at [281, 57] on input "*First Name" at bounding box center [301, 57] width 100 height 13
type input "Tia"
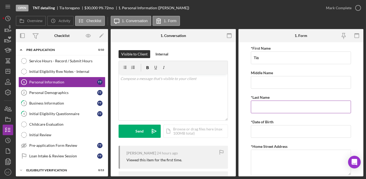
click at [277, 104] on input "*Last Name" at bounding box center [301, 106] width 100 height 13
type input "Toregano"
type input "[DATE]"
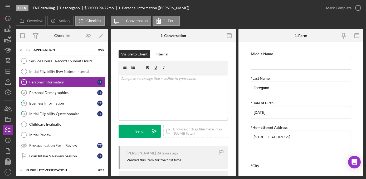
scroll to position [48, 0]
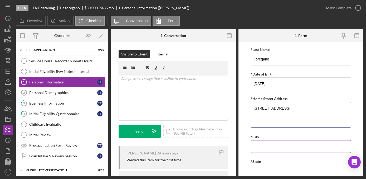
type textarea "[STREET_ADDRESS]"
click at [265, 144] on input "*City" at bounding box center [301, 146] width 100 height 13
type input "St [PERSON_NAME]"
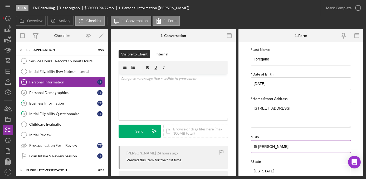
type input "[US_STATE]"
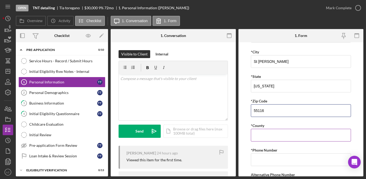
type input "55116"
click at [267, 130] on input "*County" at bounding box center [301, 135] width 100 height 13
type input "[PERSON_NAME]"
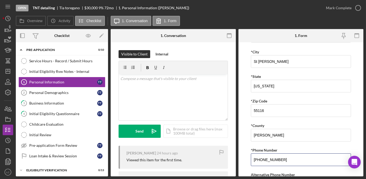
type input "[PHONE_NUMBER]"
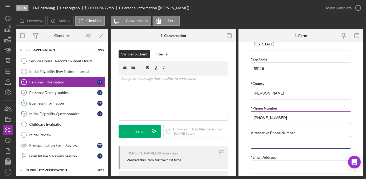
scroll to position [189, 0]
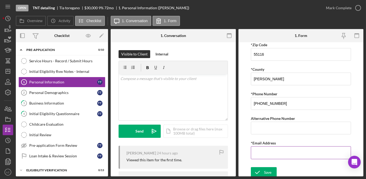
click at [283, 150] on input "*Email Address" at bounding box center [301, 152] width 100 height 13
click at [283, 155] on input "*Email Address" at bounding box center [301, 152] width 100 height 13
type input "[EMAIL_ADDRESS][DOMAIN_NAME]"
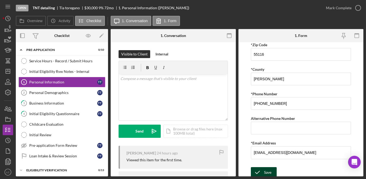
click at [265, 173] on div "Save" at bounding box center [267, 172] width 7 height 11
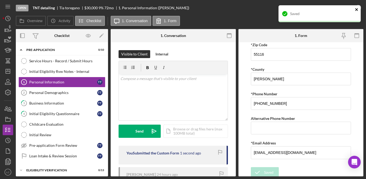
click at [357, 9] on icon "close" at bounding box center [357, 9] width 4 height 4
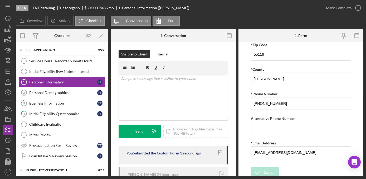
click at [357, 6] on div "Saved" at bounding box center [319, 5] width 84 height 2
click at [359, 6] on icon "button" at bounding box center [357, 7] width 13 height 13
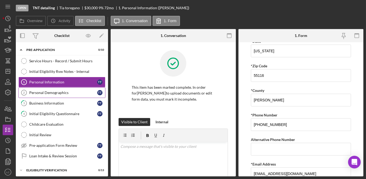
scroll to position [210, 0]
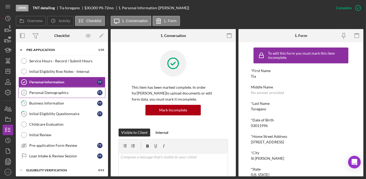
click at [46, 91] on div "Personal Demographics" at bounding box center [63, 92] width 68 height 4
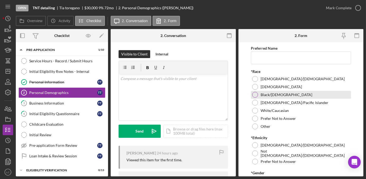
click at [264, 94] on label "Black/[DEMOGRAPHIC_DATA]" at bounding box center [287, 94] width 52 height 4
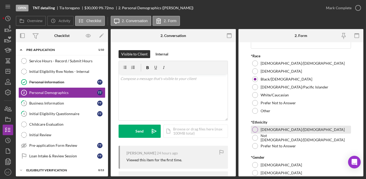
scroll to position [24, 0]
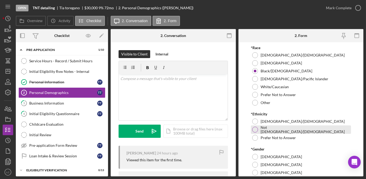
click at [266, 131] on div "Not [DEMOGRAPHIC_DATA]/[DEMOGRAPHIC_DATA]" at bounding box center [301, 129] width 100 height 8
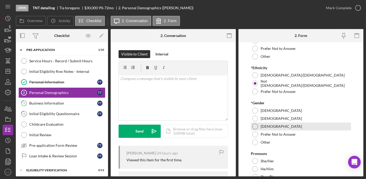
scroll to position [72, 0]
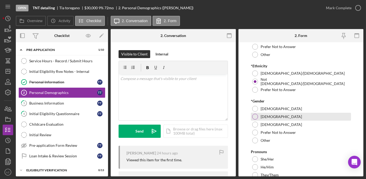
click at [268, 116] on label "[DEMOGRAPHIC_DATA]" at bounding box center [281, 116] width 41 height 4
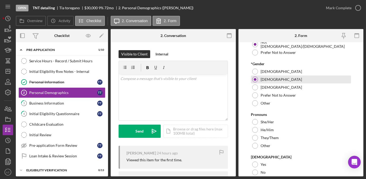
scroll to position [120, 0]
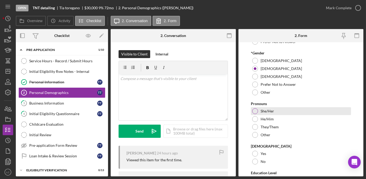
click at [274, 110] on div "She/Her" at bounding box center [301, 111] width 100 height 8
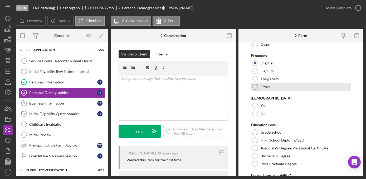
scroll to position [192, 0]
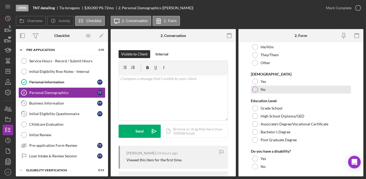
click at [269, 91] on div "No" at bounding box center [301, 89] width 100 height 8
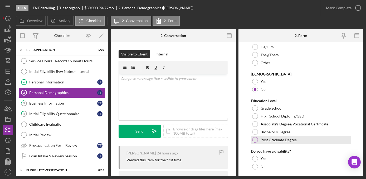
click at [266, 140] on label "Post Graduate Degree" at bounding box center [279, 140] width 36 height 4
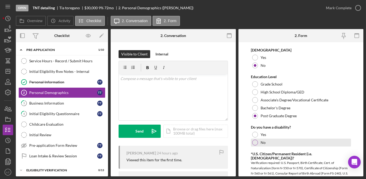
scroll to position [239, 0]
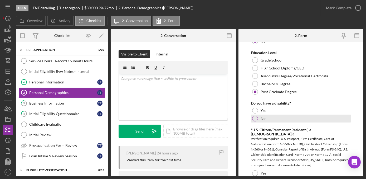
click at [272, 119] on div "No" at bounding box center [301, 118] width 100 height 8
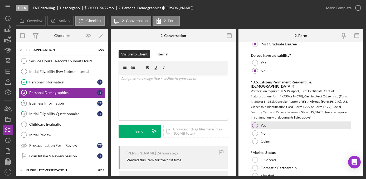
scroll to position [335, 0]
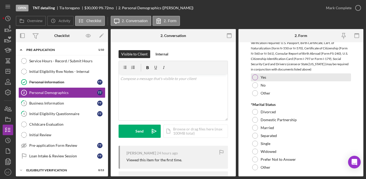
click at [274, 73] on div "Yes" at bounding box center [301, 77] width 100 height 8
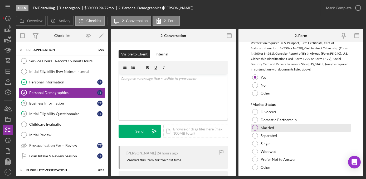
scroll to position [359, 0]
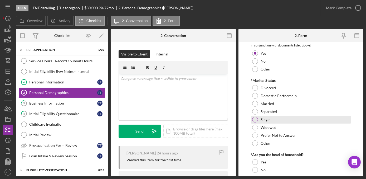
click at [255, 116] on div at bounding box center [255, 119] width 6 height 6
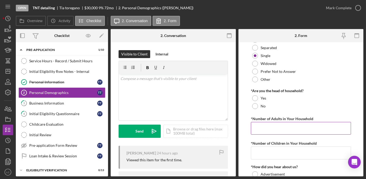
scroll to position [431, 0]
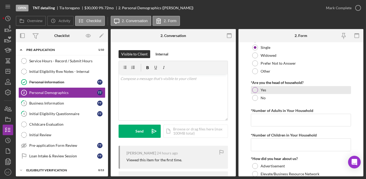
click at [256, 87] on div at bounding box center [255, 90] width 6 height 6
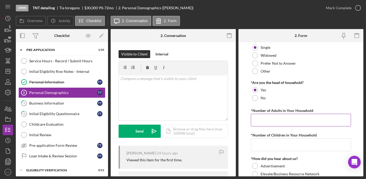
click at [257, 115] on input "*Number of Adults in Your Household" at bounding box center [301, 120] width 100 height 13
type input "2"
click at [276, 138] on input "*Number of Children in Your Household" at bounding box center [301, 144] width 100 height 13
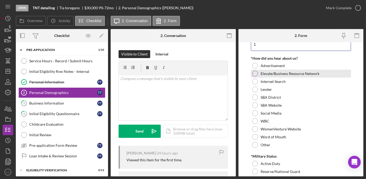
scroll to position [503, 0]
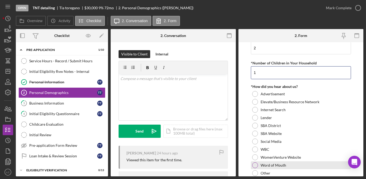
type input "1"
click at [258, 161] on div "Word of Mouth" at bounding box center [301, 165] width 100 height 8
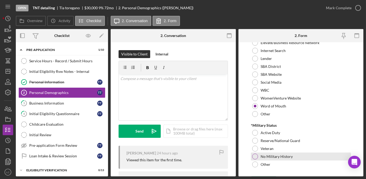
scroll to position [568, 0]
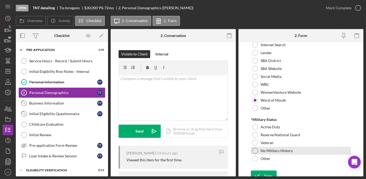
click at [255, 148] on div at bounding box center [255, 151] width 6 height 6
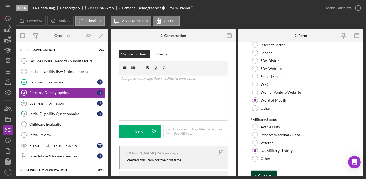
click at [264, 172] on div "Save" at bounding box center [267, 175] width 7 height 11
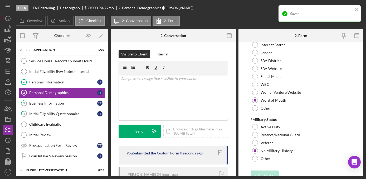
click at [356, 9] on div "Saved" at bounding box center [319, 13] width 82 height 17
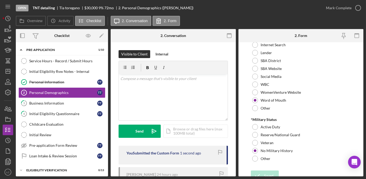
click at [356, 9] on div "Saved" at bounding box center [319, 15] width 84 height 23
click at [0, 0] on icon "button" at bounding box center [0, 0] width 0 height 0
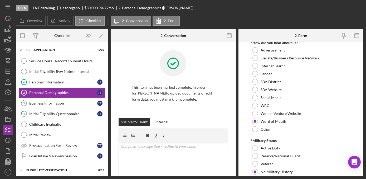
scroll to position [589, 0]
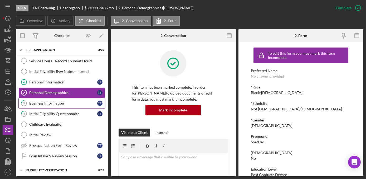
click at [43, 104] on div "Business Information" at bounding box center [63, 103] width 68 height 4
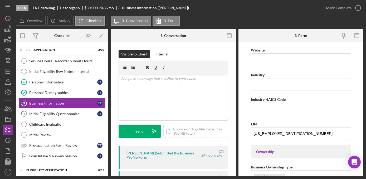
scroll to position [144, 0]
click at [264, 104] on input "Industry NAICS Code" at bounding box center [301, 108] width 100 height 13
click at [268, 111] on input "Industry NAICS Code" at bounding box center [301, 108] width 100 height 13
click at [274, 100] on div "Industry NAICS Code" at bounding box center [301, 98] width 100 height 7
click at [273, 106] on input "Industry NAICS Code" at bounding box center [301, 108] width 100 height 13
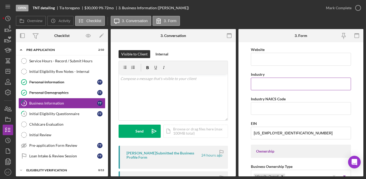
click at [314, 84] on input "Industry" at bounding box center [301, 83] width 100 height 13
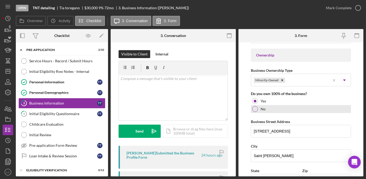
scroll to position [263, 0]
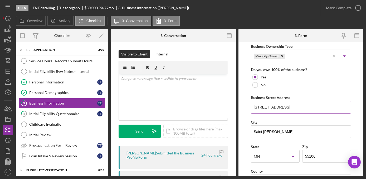
type input "Detailing"
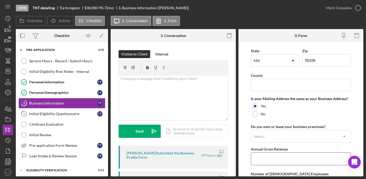
scroll to position [383, 0]
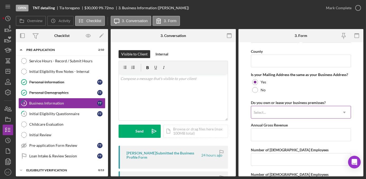
type input "[STREET_ADDRESS]"
click at [318, 109] on div "Select..." at bounding box center [294, 112] width 87 height 12
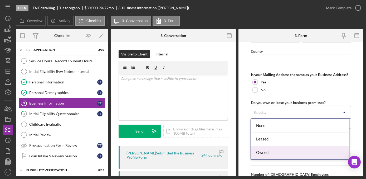
click at [273, 152] on div "Owned" at bounding box center [300, 152] width 98 height 13
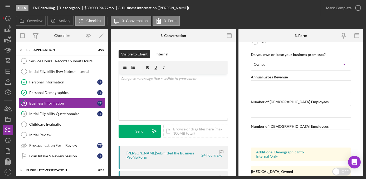
scroll to position [448, 0]
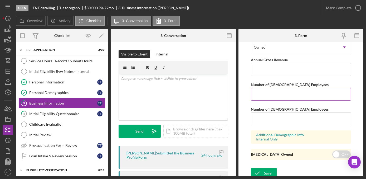
click at [272, 94] on input "Number of [DEMOGRAPHIC_DATA] Employees" at bounding box center [301, 94] width 100 height 13
type input "1"
click at [261, 170] on icon "submit" at bounding box center [257, 172] width 13 height 13
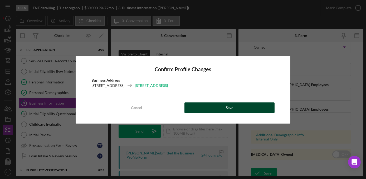
click at [248, 103] on button "Save" at bounding box center [229, 107] width 90 height 11
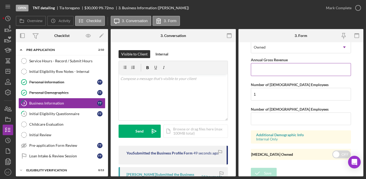
click at [268, 70] on input "Annual Gross Revenue" at bounding box center [301, 69] width 100 height 13
type input "$60,000"
click at [263, 166] on icon "submit" at bounding box center [257, 172] width 13 height 13
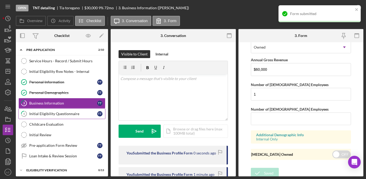
click at [71, 109] on link "4 Initial Eligibility Questionnaire T t" at bounding box center [61, 113] width 87 height 11
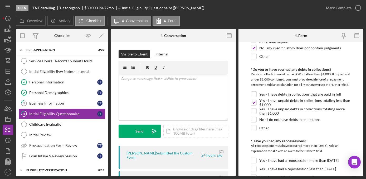
scroll to position [263, 0]
click at [155, 53] on div "Internal" at bounding box center [161, 54] width 13 height 8
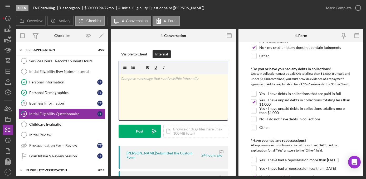
click at [159, 105] on div "v Color teal Color pink Remove color Add row above Add row below Add column bef…" at bounding box center [173, 97] width 109 height 46
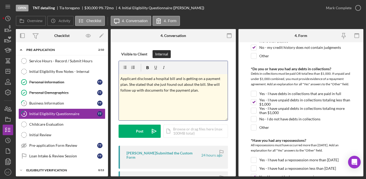
drag, startPoint x: 199, startPoint y: 91, endPoint x: 108, endPoint y: 75, distance: 93.1
click at [108, 75] on div "Overview Internal Workflow Stage Open Icon/Dropdown Arrow Archive (can unarchiv…" at bounding box center [189, 102] width 347 height 147
copy p "Applicant disclosed a hospital bill and is getting on a payment plan. She state…"
click at [202, 94] on div "v Color teal Color pink Remove color Add row above Add row below Add column bef…" at bounding box center [173, 97] width 109 height 46
drag, startPoint x: 202, startPoint y: 92, endPoint x: 120, endPoint y: 71, distance: 84.3
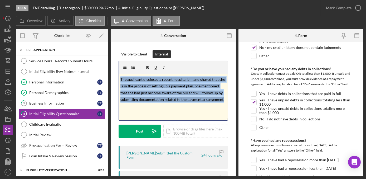
drag, startPoint x: 156, startPoint y: 107, endPoint x: 96, endPoint y: 52, distance: 82.0
click at [96, 53] on div "Overview Internal Workflow Stage Open Icon/Dropdown Arrow Archive (can unarchiv…" at bounding box center [189, 102] width 347 height 147
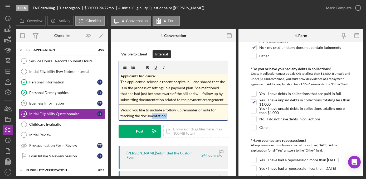
scroll to position [24, 0]
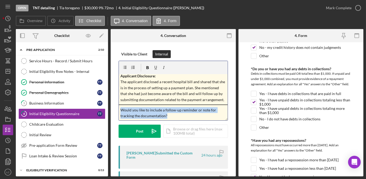
drag, startPoint x: 180, startPoint y: 117, endPoint x: 120, endPoint y: 107, distance: 60.9
click at [119, 108] on div "v Color teal Color pink Remove color Add row above Add row below Add column bef…" at bounding box center [173, 97] width 109 height 46
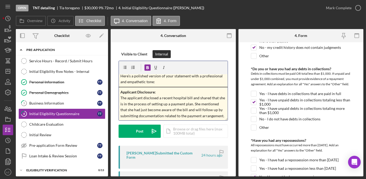
scroll to position [0, 0]
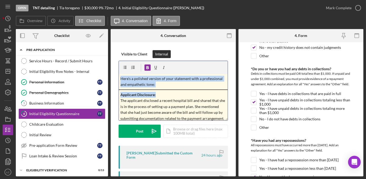
drag, startPoint x: 162, startPoint y: 87, endPoint x: 81, endPoint y: 49, distance: 89.8
click at [81, 49] on div "Overview Internal Workflow Stage Open Icon/Dropdown Arrow Archive (can unarchiv…" at bounding box center [189, 102] width 347 height 147
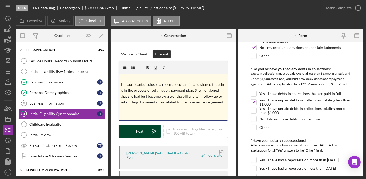
click at [133, 128] on button "Post Icon/icon-invite-send" at bounding box center [140, 130] width 42 height 13
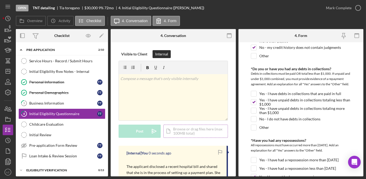
scroll to position [48, 0]
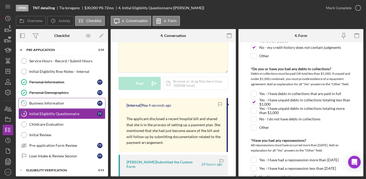
click at [47, 102] on div "Business Information" at bounding box center [63, 103] width 68 height 4
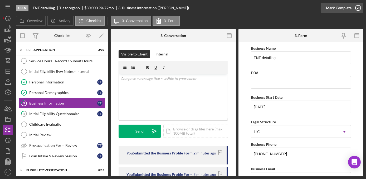
click at [359, 7] on icon "button" at bounding box center [357, 7] width 13 height 13
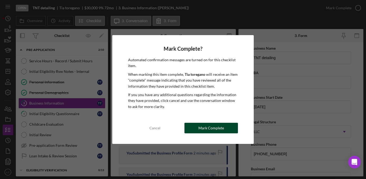
click at [203, 132] on div "Mark Complete" at bounding box center [211, 127] width 26 height 11
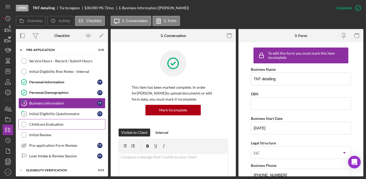
click at [46, 126] on link "Childcare Evaluation Childcare Evaluation" at bounding box center [61, 124] width 87 height 11
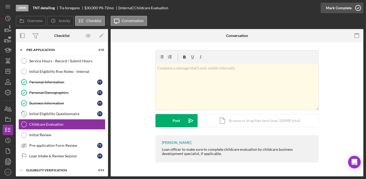
click at [356, 11] on icon "button" at bounding box center [357, 7] width 13 height 13
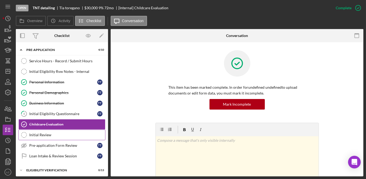
click at [50, 133] on div "Initial Review" at bounding box center [67, 135] width 76 height 4
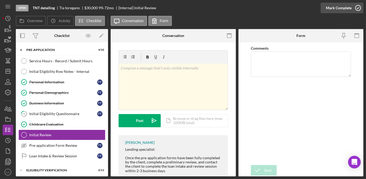
click at [357, 11] on icon "button" at bounding box center [357, 7] width 13 height 13
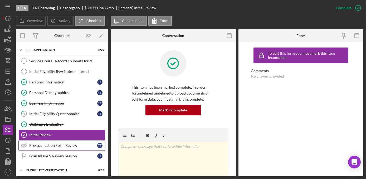
click at [49, 147] on link "Pre-application Form Review Pre-application Form Review T t" at bounding box center [61, 145] width 87 height 11
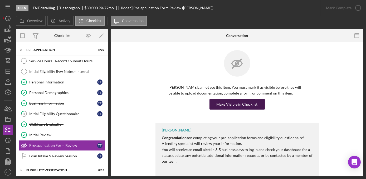
click at [243, 106] on div "Make Visible in Checklist" at bounding box center [237, 104] width 41 height 11
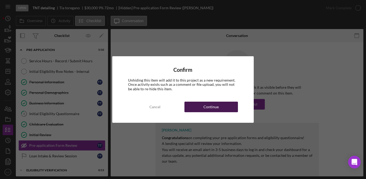
click at [224, 102] on button "Continue" at bounding box center [210, 106] width 53 height 11
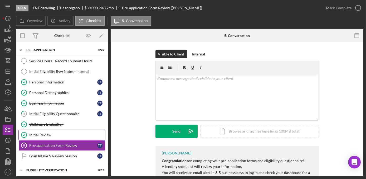
scroll to position [72, 0]
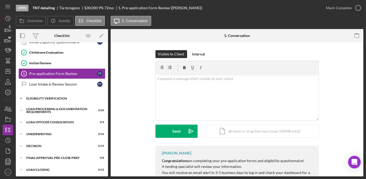
click at [24, 97] on icon "Icon/Expander" at bounding box center [21, 98] width 11 height 11
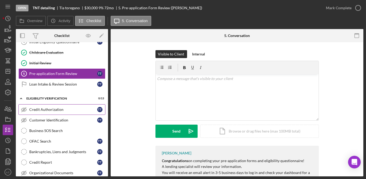
click at [44, 108] on div "Credit Authorization" at bounding box center [63, 109] width 68 height 4
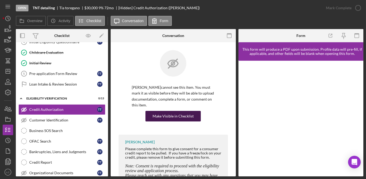
click at [189, 117] on div "Make Visible in Checklist" at bounding box center [173, 116] width 41 height 11
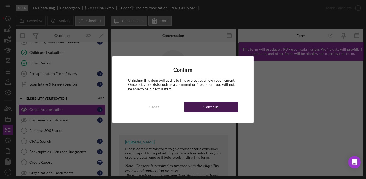
click at [209, 102] on div "Continue" at bounding box center [210, 106] width 15 height 11
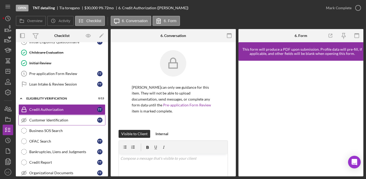
click at [52, 118] on div "Customer Identification" at bounding box center [63, 120] width 68 height 4
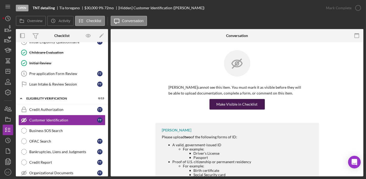
click at [235, 102] on div "Make Visible in Checklist" at bounding box center [237, 104] width 41 height 11
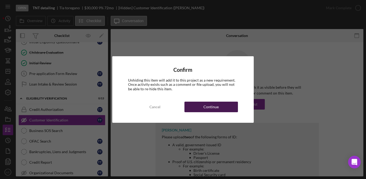
click at [229, 109] on button "Continue" at bounding box center [210, 106] width 53 height 11
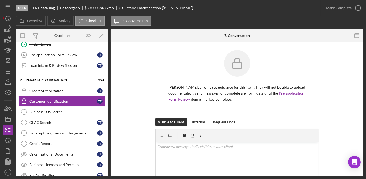
scroll to position [120, 0]
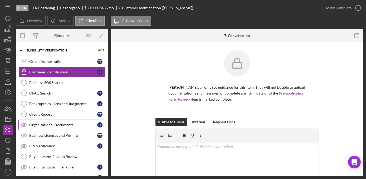
click at [56, 126] on link "Organizational Documents Organizational Documents T t" at bounding box center [61, 124] width 87 height 11
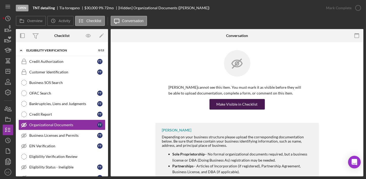
click at [224, 105] on div "Make Visible in Checklist" at bounding box center [237, 104] width 41 height 11
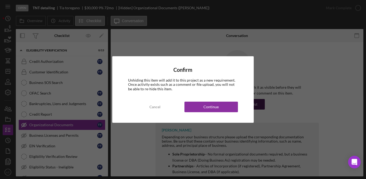
click at [224, 105] on button "Continue" at bounding box center [210, 106] width 53 height 11
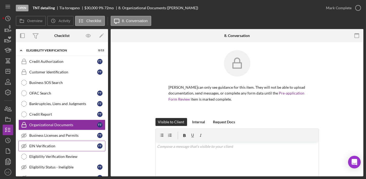
click at [54, 144] on div "EIN Verification" at bounding box center [63, 146] width 68 height 4
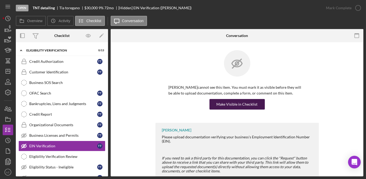
click at [244, 105] on div "Make Visible in Checklist" at bounding box center [237, 104] width 41 height 11
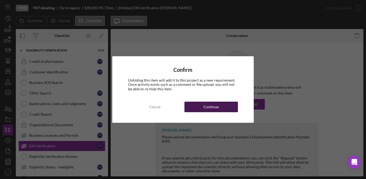
click at [215, 109] on div "Continue" at bounding box center [210, 106] width 15 height 11
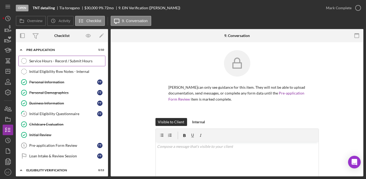
click at [43, 65] on link "Service Hours - Record / Submit Hours Service Hours - Record / Submit Hours" at bounding box center [61, 61] width 87 height 11
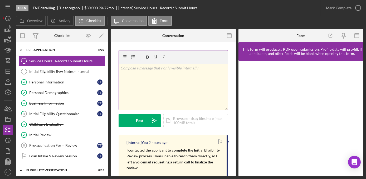
click at [168, 73] on div "v Color teal Color pink Remove color Add row above Add row below Add column bef…" at bounding box center [173, 86] width 109 height 46
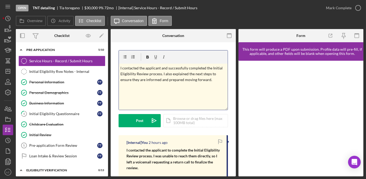
click at [161, 74] on p "I contacted the applicant and successfully completed the Initial Eligibility Re…" at bounding box center [173, 74] width 106 height 18
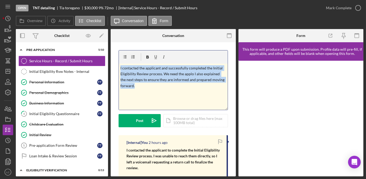
drag, startPoint x: 159, startPoint y: 91, endPoint x: 74, endPoint y: 37, distance: 100.5
click at [74, 37] on div "Overview Internal Workflow Stage Open Icon/Dropdown Arrow Archive (can unarchiv…" at bounding box center [189, 102] width 347 height 147
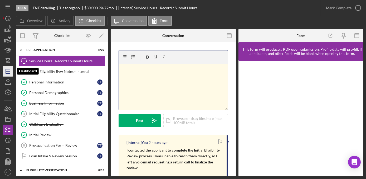
click at [10, 71] on icon "Icon/Dashboard" at bounding box center [7, 71] width 13 height 13
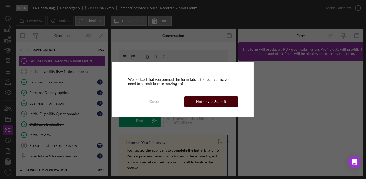
click at [208, 104] on div "Nothing to Submit" at bounding box center [211, 101] width 30 height 11
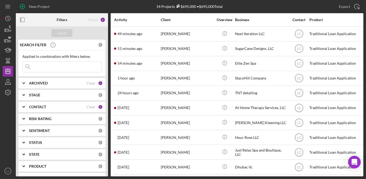
scroll to position [72, 0]
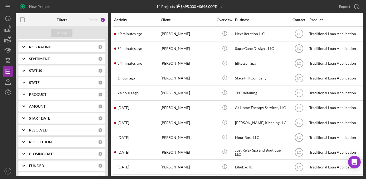
click at [39, 141] on b "RESOLUTION" at bounding box center [40, 142] width 23 height 4
click at [38, 171] on label "Approved" at bounding box center [66, 171] width 71 height 5
click at [28, 171] on input "Approved" at bounding box center [25, 171] width 5 height 5
checkbox input "true"
click at [60, 33] on div "Apply" at bounding box center [62, 33] width 10 height 8
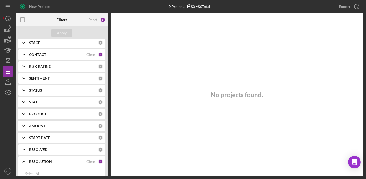
scroll to position [24, 0]
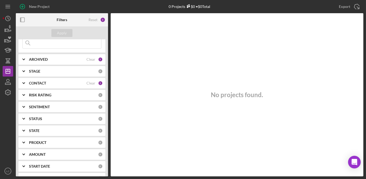
click at [33, 84] on b "CONTACT" at bounding box center [37, 83] width 17 height 4
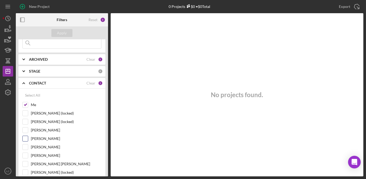
click at [25, 136] on input "[PERSON_NAME]" at bounding box center [25, 138] width 5 height 5
checkbox input "true"
click at [27, 154] on input "[PERSON_NAME]" at bounding box center [25, 155] width 5 height 5
checkbox input "true"
click at [62, 35] on div "Apply" at bounding box center [62, 33] width 10 height 8
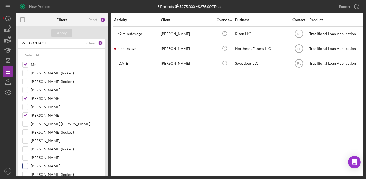
scroll to position [72, 0]
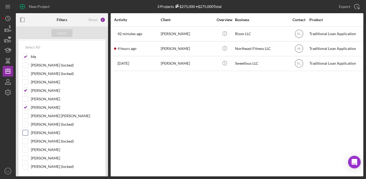
click at [26, 131] on input "[PERSON_NAME]" at bounding box center [25, 132] width 5 height 5
checkbox input "true"
click at [61, 31] on div "Apply" at bounding box center [62, 33] width 10 height 8
click at [25, 115] on input "[PERSON_NAME] [PERSON_NAME]" at bounding box center [25, 115] width 5 height 5
checkbox input "true"
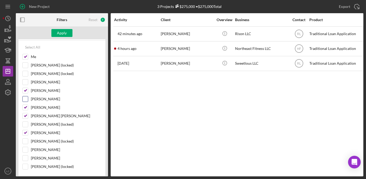
click at [26, 99] on input "[PERSON_NAME]" at bounding box center [25, 98] width 5 height 5
checkbox input "true"
click at [59, 34] on div "Apply" at bounding box center [62, 33] width 10 height 8
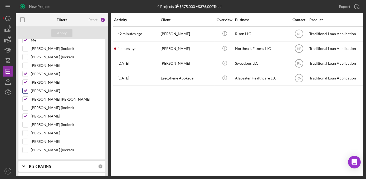
scroll to position [96, 0]
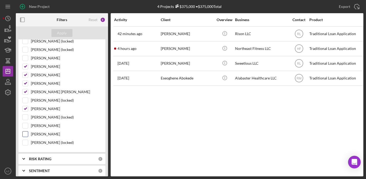
click at [24, 131] on input "[PERSON_NAME]" at bounding box center [25, 133] width 5 height 5
checkbox input "true"
click at [57, 32] on div "Apply" at bounding box center [62, 33] width 10 height 8
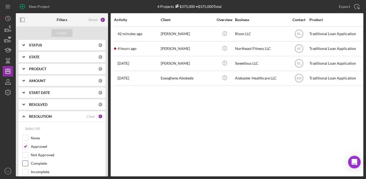
scroll to position [239, 0]
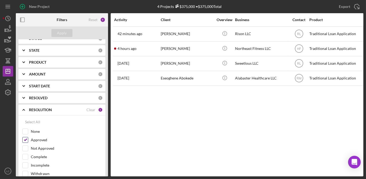
click at [26, 140] on div "Approved" at bounding box center [61, 141] width 79 height 8
click at [26, 137] on input "Approved" at bounding box center [25, 139] width 5 height 5
checkbox input "false"
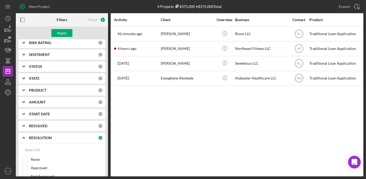
scroll to position [192, 0]
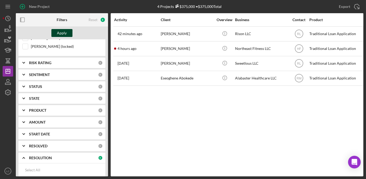
click at [60, 36] on div "Apply" at bounding box center [62, 33] width 10 height 8
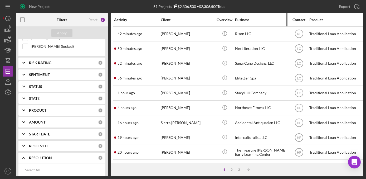
click at [241, 17] on div "Business" at bounding box center [261, 19] width 53 height 13
click at [243, 20] on div "Business" at bounding box center [261, 20] width 53 height 4
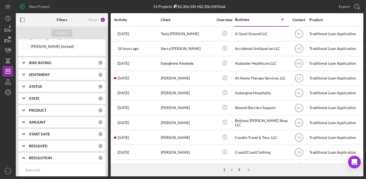
click at [237, 171] on div "3" at bounding box center [239, 169] width 7 height 4
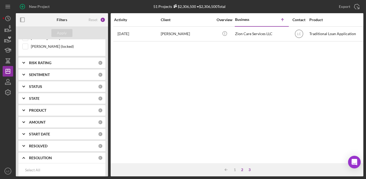
click at [242, 169] on div "2" at bounding box center [242, 169] width 7 height 4
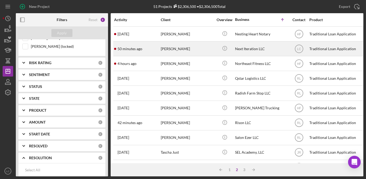
scroll to position [96, 0]
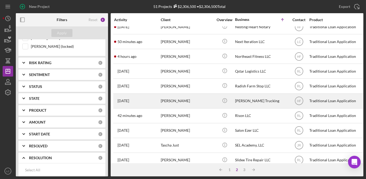
click at [240, 100] on div "[PERSON_NAME] Trucking" at bounding box center [261, 101] width 53 height 14
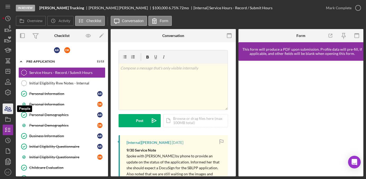
click at [6, 107] on icon "button" at bounding box center [7, 108] width 13 height 13
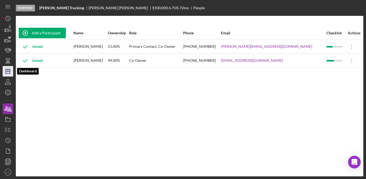
click at [4, 75] on icon "Icon/Dashboard" at bounding box center [7, 71] width 13 height 13
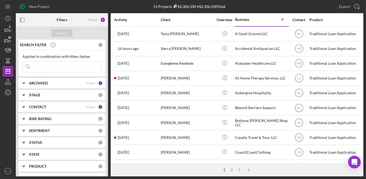
click at [38, 108] on b "CONTACT" at bounding box center [37, 107] width 17 height 4
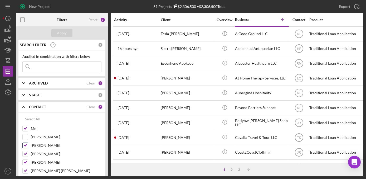
click at [28, 144] on div "[PERSON_NAME]" at bounding box center [61, 146] width 79 height 8
click at [28, 153] on input "[PERSON_NAME]" at bounding box center [25, 153] width 5 height 5
checkbox input "false"
click at [25, 147] on div at bounding box center [25, 145] width 6 height 6
click at [27, 160] on input "[PERSON_NAME]" at bounding box center [25, 161] width 5 height 5
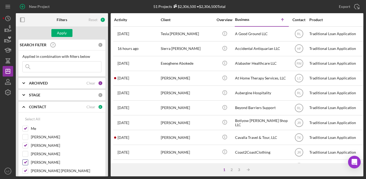
checkbox input "false"
click at [25, 169] on input "[PERSON_NAME] [PERSON_NAME]" at bounding box center [25, 170] width 5 height 5
checkbox input "false"
click at [25, 146] on input "[PERSON_NAME]" at bounding box center [25, 145] width 5 height 5
checkbox input "false"
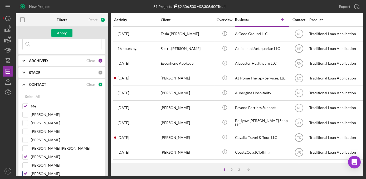
scroll to position [48, 0]
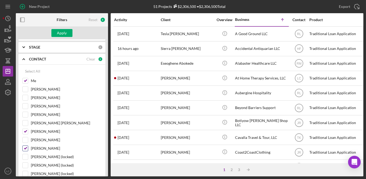
click at [25, 145] on input "[PERSON_NAME]" at bounding box center [25, 147] width 5 height 5
checkbox input "false"
click at [26, 133] on div "[PERSON_NAME]" at bounding box center [61, 132] width 79 height 8
click at [26, 132] on input "[PERSON_NAME]" at bounding box center [25, 131] width 5 height 5
checkbox input "false"
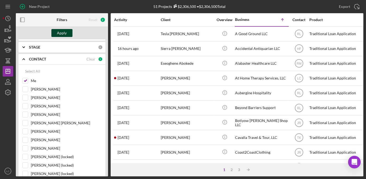
click at [62, 33] on div "Apply" at bounding box center [62, 33] width 10 height 8
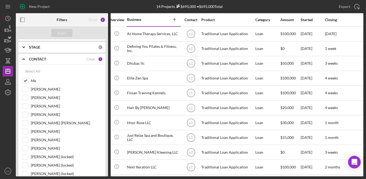
scroll to position [0, 185]
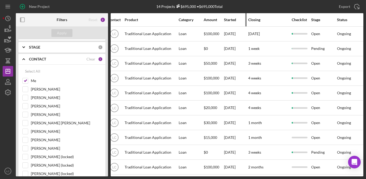
click at [224, 19] on div "Started" at bounding box center [236, 20] width 24 height 4
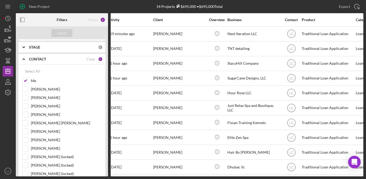
scroll to position [0, 0]
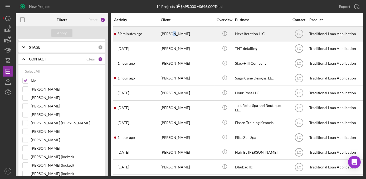
click at [172, 36] on div "[PERSON_NAME]" at bounding box center [187, 34] width 53 height 14
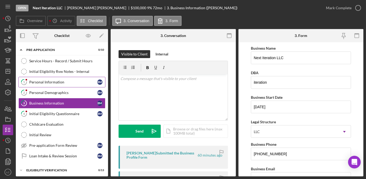
click at [50, 83] on div "Personal Information" at bounding box center [63, 82] width 68 height 4
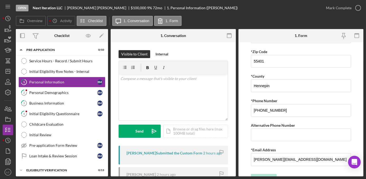
scroll to position [189, 0]
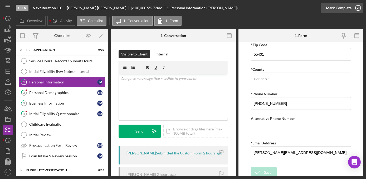
click at [356, 11] on icon "button" at bounding box center [357, 7] width 13 height 13
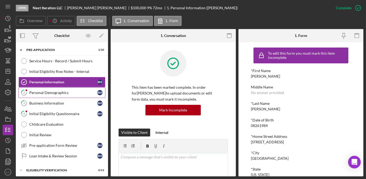
click at [58, 96] on link "2 Personal Demographics B M" at bounding box center [61, 92] width 87 height 11
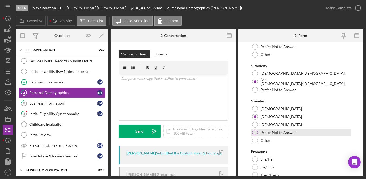
scroll to position [120, 0]
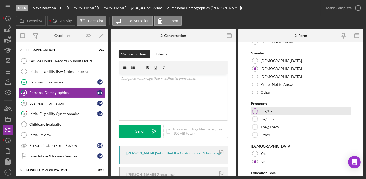
click at [256, 112] on div at bounding box center [255, 111] width 6 height 6
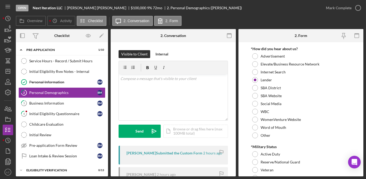
scroll to position [568, 0]
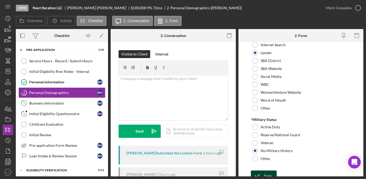
click at [268, 170] on div "Save" at bounding box center [267, 175] width 7 height 11
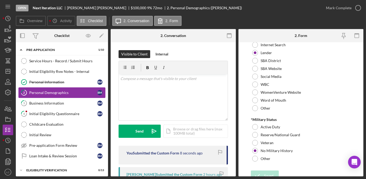
click at [65, 93] on div "Personal Demographics" at bounding box center [63, 92] width 68 height 4
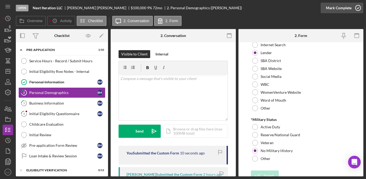
click at [359, 7] on icon "button" at bounding box center [357, 7] width 13 height 13
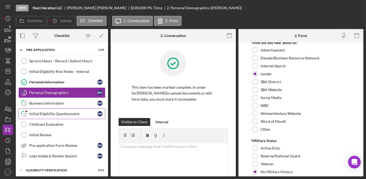
scroll to position [589, 0]
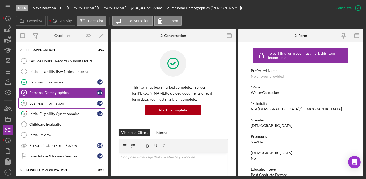
click at [28, 105] on icon "3" at bounding box center [23, 102] width 13 height 13
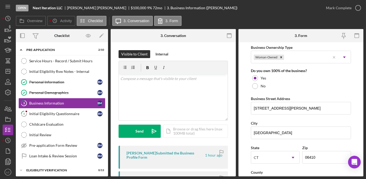
scroll to position [263, 0]
